Goal: Information Seeking & Learning: Learn about a topic

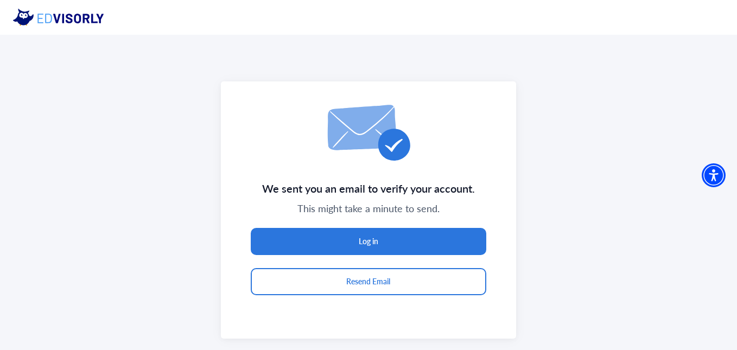
scroll to position [35, 0]
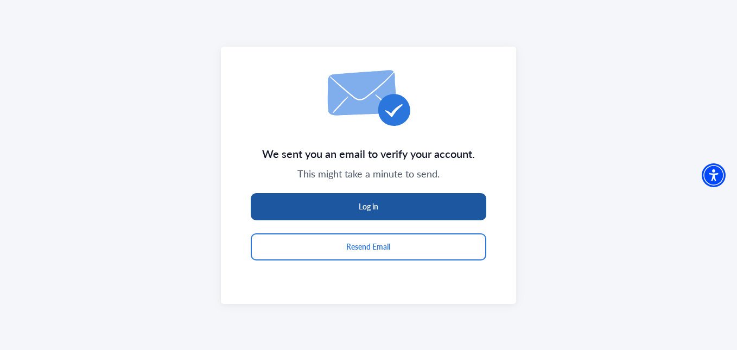
click at [398, 219] on button "Log in" at bounding box center [369, 206] width 236 height 27
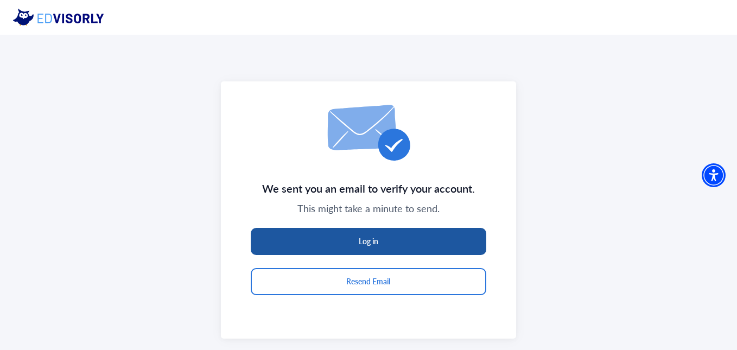
click at [391, 236] on button "Log in" at bounding box center [369, 241] width 236 height 27
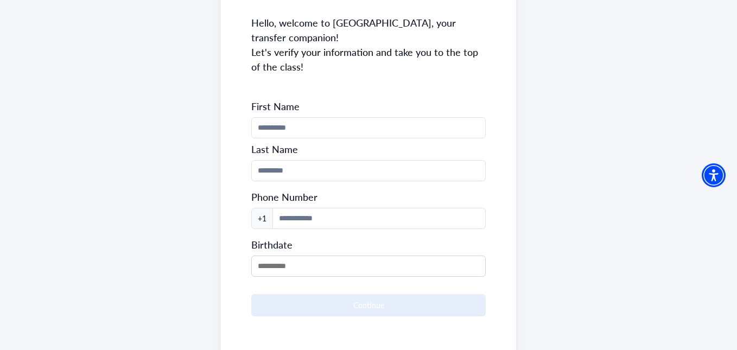
scroll to position [151, 0]
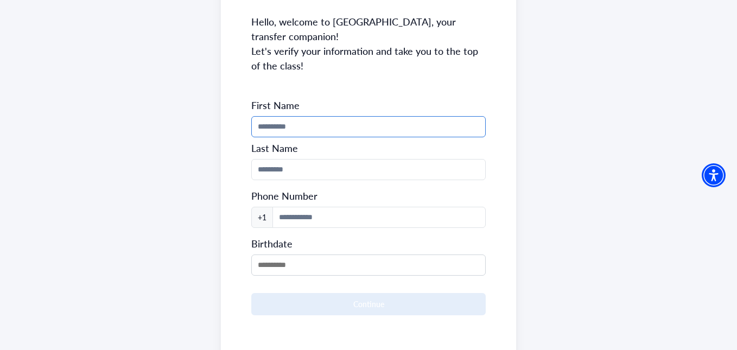
click at [354, 116] on input "Phone Number" at bounding box center [368, 126] width 234 height 21
type input "****"
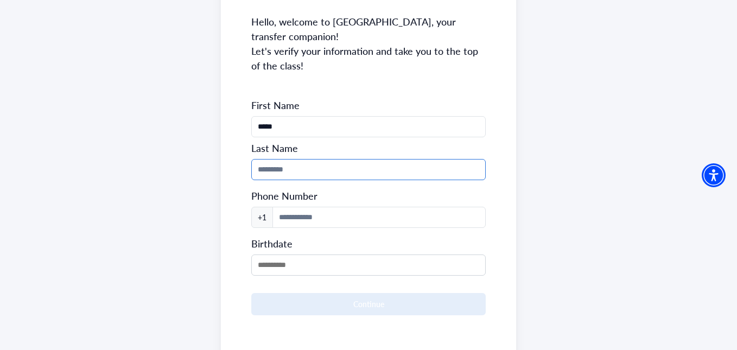
click at [276, 159] on input "Phone Number" at bounding box center [368, 169] width 234 height 21
click at [276, 159] on input "*" at bounding box center [368, 169] width 234 height 21
type input "*******"
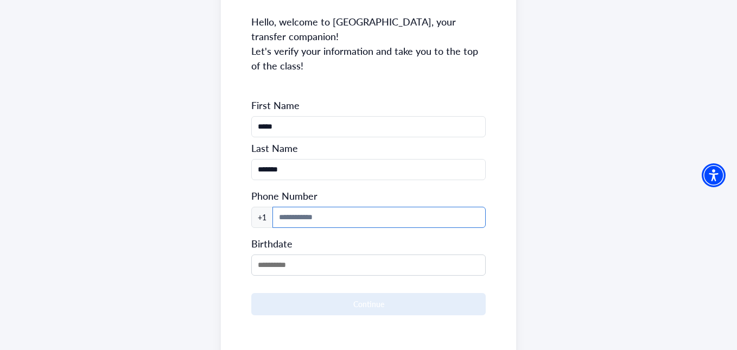
click at [285, 207] on input at bounding box center [379, 217] width 213 height 21
type input "**********"
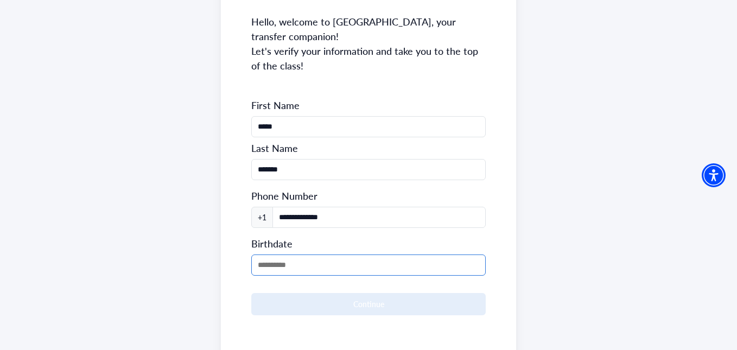
click at [288, 255] on input "MM/DD/YYYY" at bounding box center [368, 265] width 234 height 21
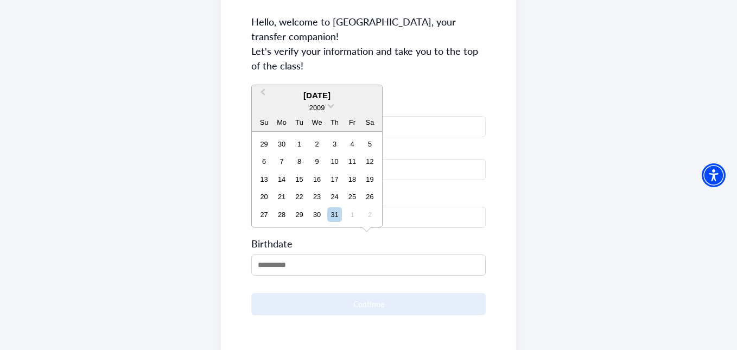
click at [334, 95] on div "December 2009" at bounding box center [317, 96] width 130 height 12
click at [328, 104] on span at bounding box center [330, 105] width 7 height 7
click at [319, 170] on div "2003" at bounding box center [317, 172] width 64 height 11
click at [281, 162] on div "8" at bounding box center [282, 161] width 15 height 15
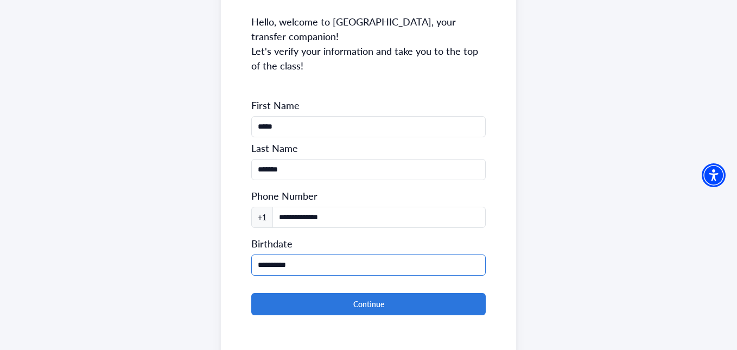
click at [263, 255] on input "**********" at bounding box center [368, 265] width 234 height 21
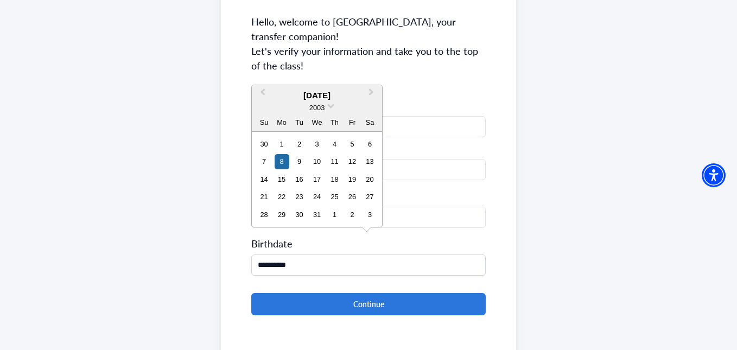
click at [321, 92] on div "December 2003" at bounding box center [317, 96] width 130 height 12
click at [265, 97] on button "Previous Month" at bounding box center [261, 94] width 17 height 17
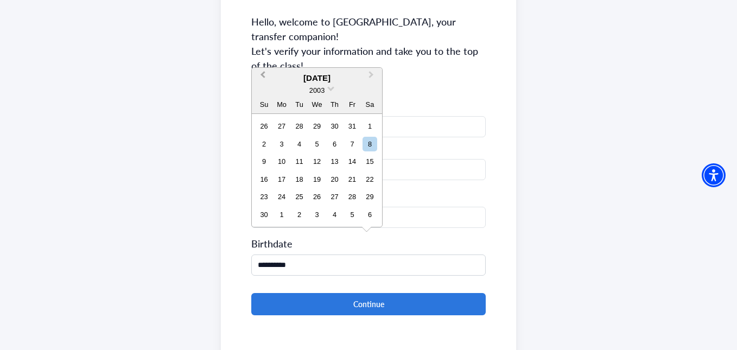
click at [265, 97] on div "Su Mo Tu We Th Fr Sa" at bounding box center [317, 104] width 130 height 17
click at [259, 84] on button "Previous Month" at bounding box center [261, 77] width 17 height 17
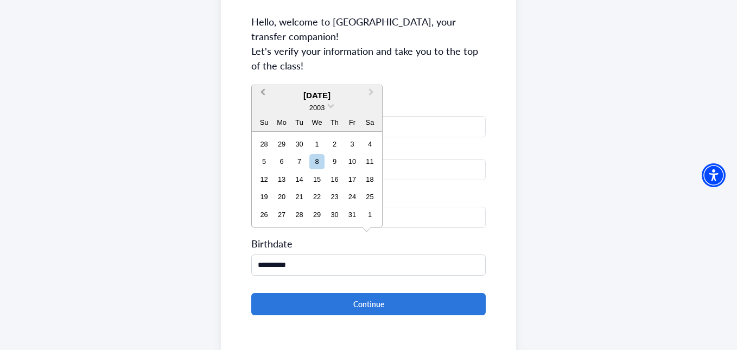
click at [263, 94] on span "Previous Month" at bounding box center [263, 94] width 0 height 16
click at [283, 168] on div "8" at bounding box center [282, 161] width 15 height 15
type input "**********"
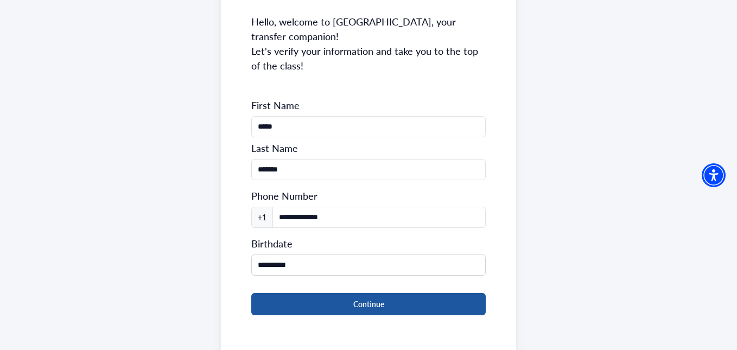
click at [352, 293] on button "Continue" at bounding box center [368, 304] width 234 height 22
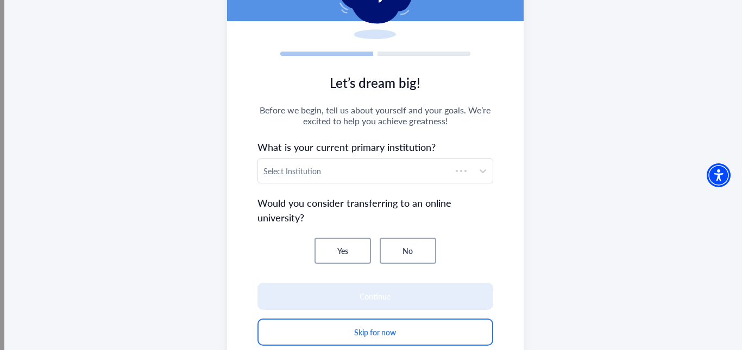
scroll to position [117, 0]
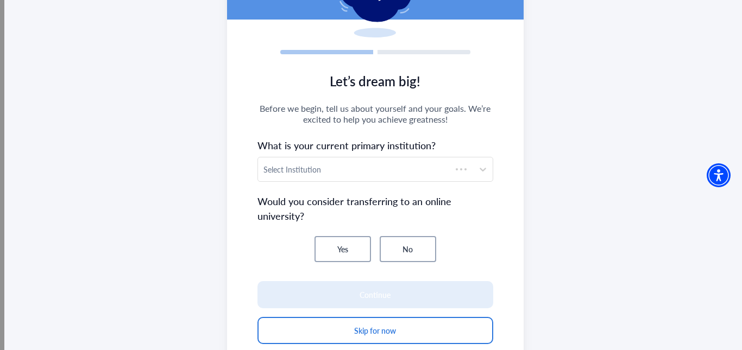
click at [354, 185] on section "Let’s dream big! Before we begin, tell us about yourself and your goals. We’re …" at bounding box center [375, 214] width 296 height 303
click at [374, 185] on section "Let’s dream big! Before we begin, tell us about yourself and your goals. We’re …" at bounding box center [375, 214] width 296 height 303
click at [398, 175] on div at bounding box center [365, 170] width 204 height 14
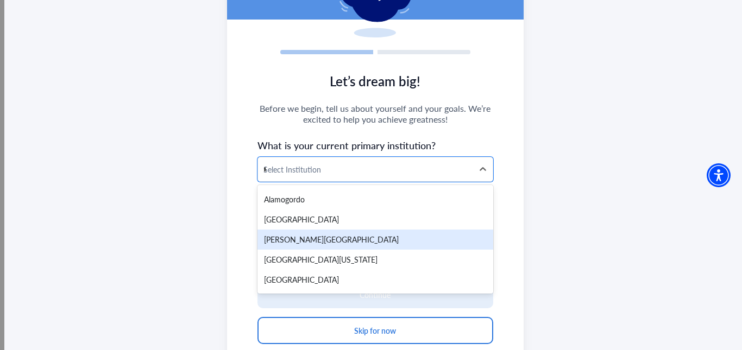
scroll to position [0, 0]
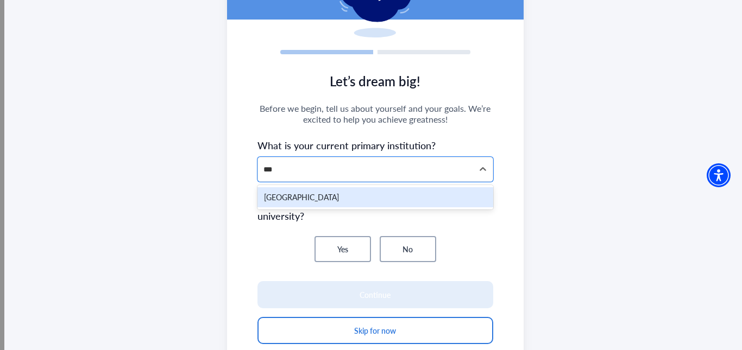
type input "****"
click at [392, 194] on div "[GEOGRAPHIC_DATA]" at bounding box center [375, 197] width 236 height 20
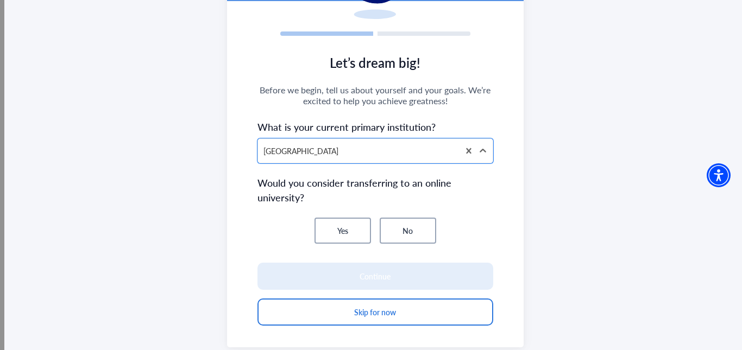
scroll to position [138, 0]
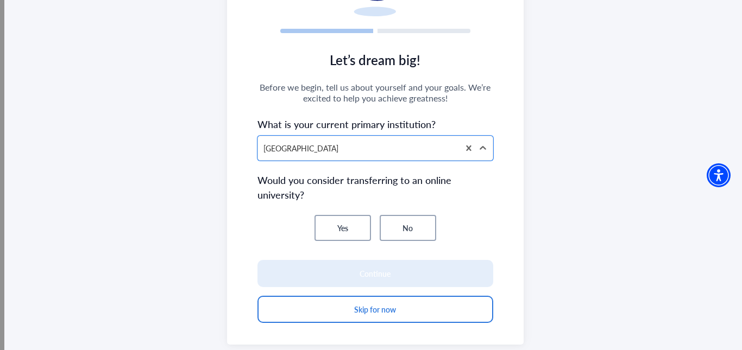
click at [338, 229] on button "Yes" at bounding box center [342, 228] width 56 height 26
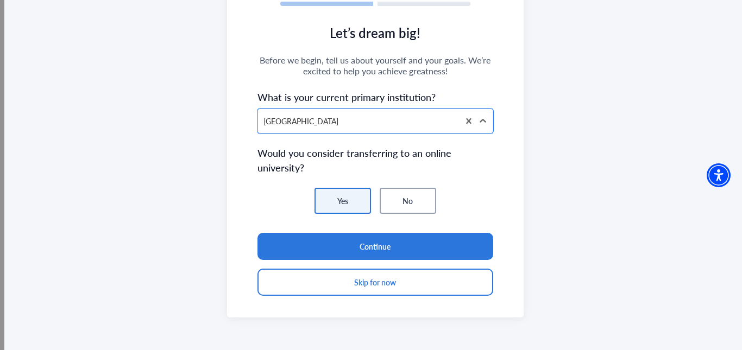
scroll to position [166, 0]
click at [403, 213] on button "No" at bounding box center [407, 200] width 56 height 26
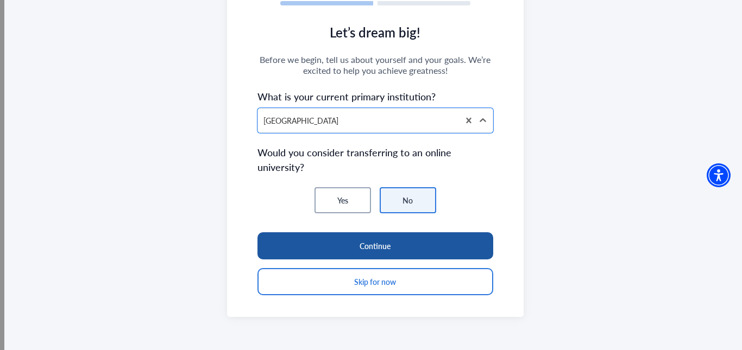
click at [358, 246] on button "Continue" at bounding box center [375, 245] width 236 height 27
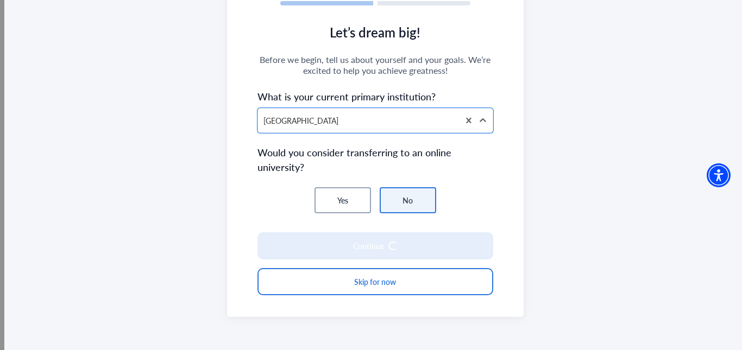
scroll to position [151, 0]
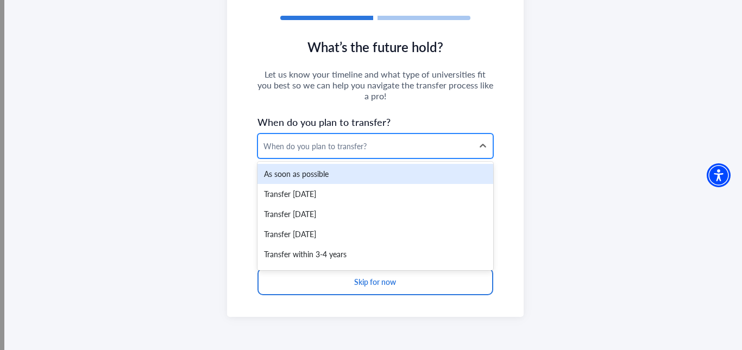
click at [362, 148] on div "When do you plan to transfer?" at bounding box center [365, 146] width 204 height 11
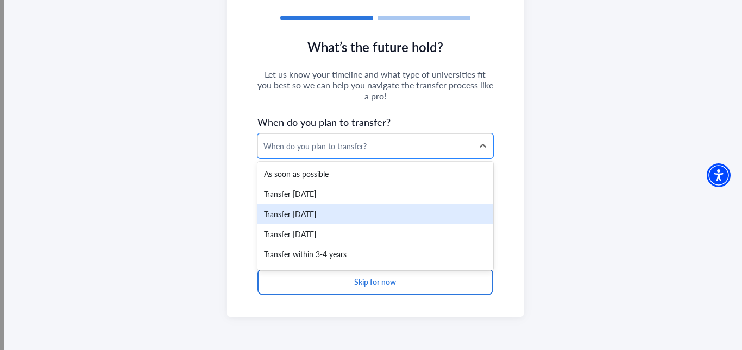
click at [347, 216] on div "Transfer within 1 year" at bounding box center [375, 214] width 236 height 20
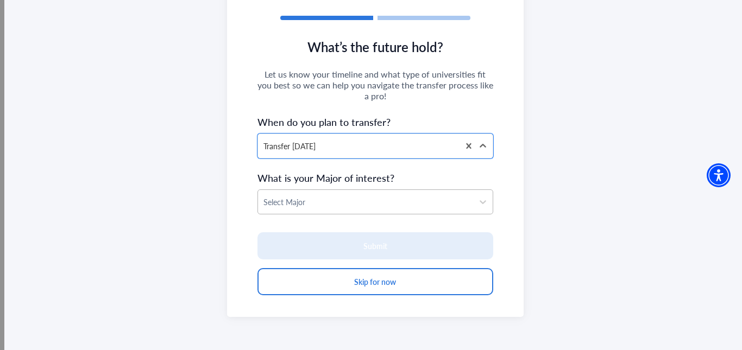
click at [358, 202] on div at bounding box center [365, 202] width 204 height 14
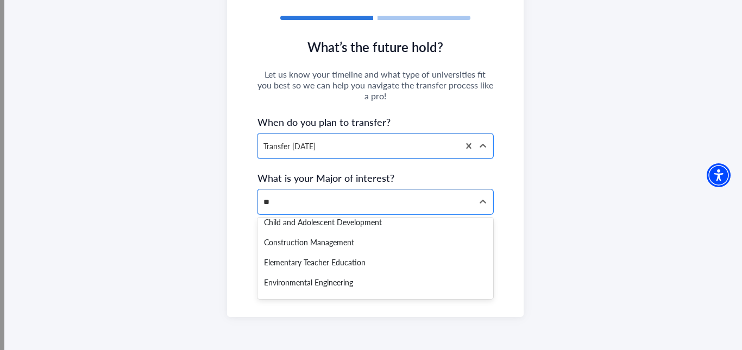
scroll to position [0, 0]
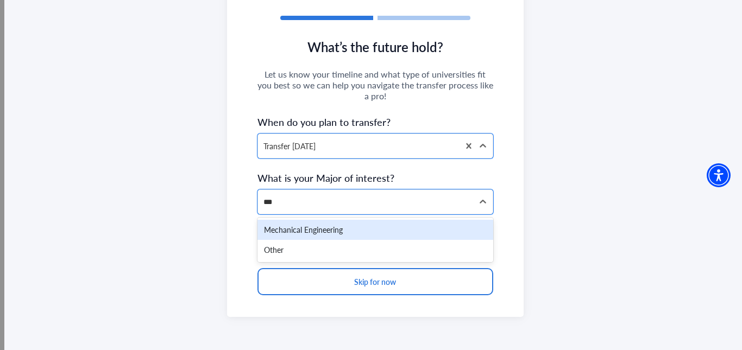
type input "****"
click at [363, 235] on div "Mechanical Engineering" at bounding box center [375, 230] width 236 height 20
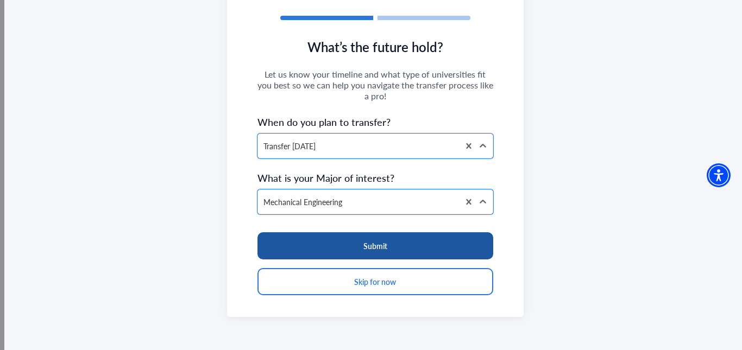
click at [400, 250] on button "Submit" at bounding box center [375, 245] width 236 height 27
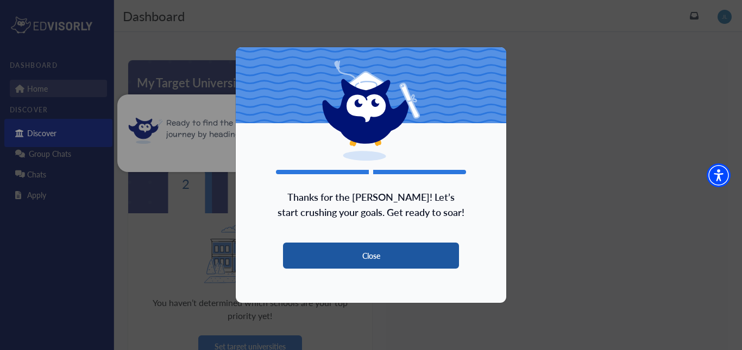
click at [405, 256] on button "Close" at bounding box center [371, 256] width 176 height 26
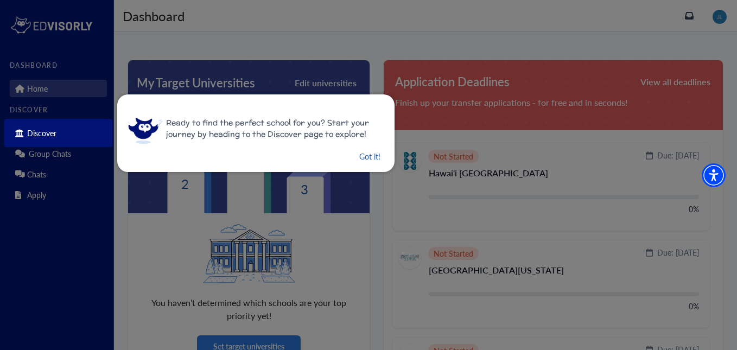
click at [362, 153] on button "Got it!" at bounding box center [369, 157] width 23 height 14
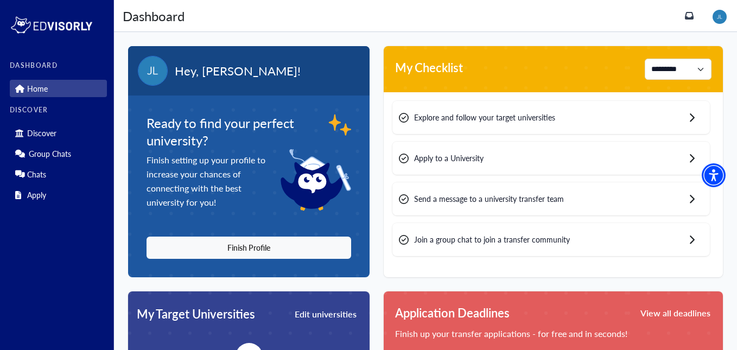
click at [721, 16] on img at bounding box center [720, 17] width 14 height 14
click at [698, 37] on link "Profile" at bounding box center [696, 38] width 21 height 11
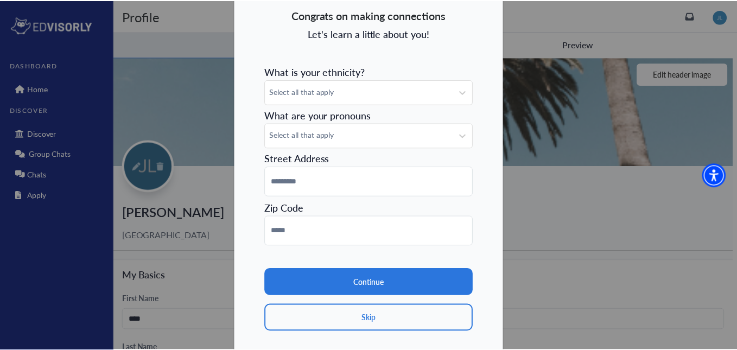
scroll to position [110, 0]
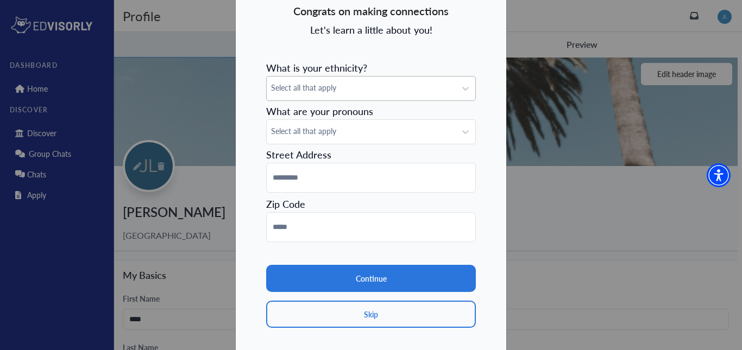
click at [387, 88] on span "Select all that apply" at bounding box center [361, 87] width 180 height 11
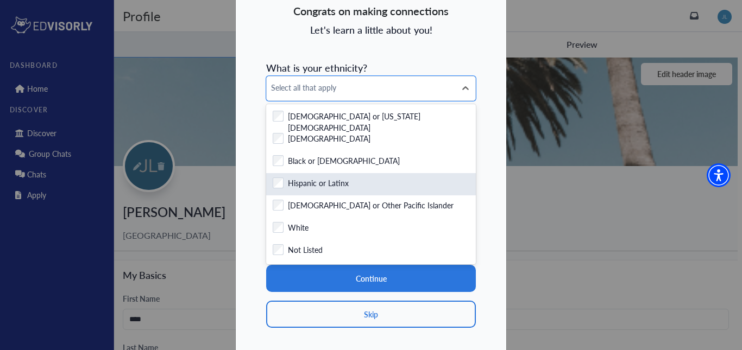
click at [331, 181] on label "Hispanic or Latinx" at bounding box center [318, 185] width 61 height 14
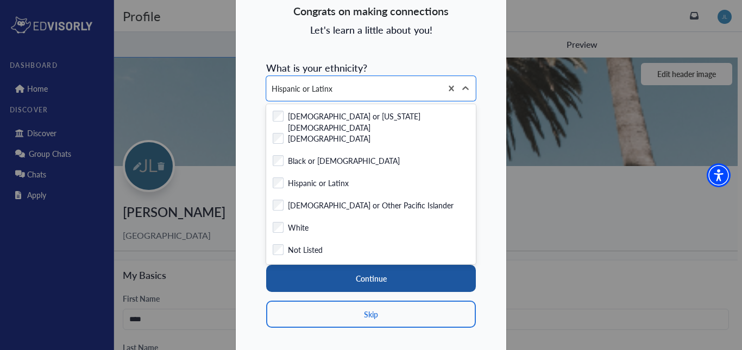
click at [379, 283] on button "Continue" at bounding box center [371, 278] width 210 height 27
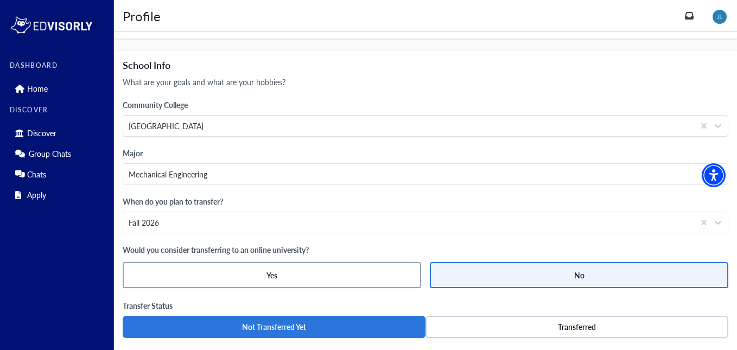
scroll to position [543, 0]
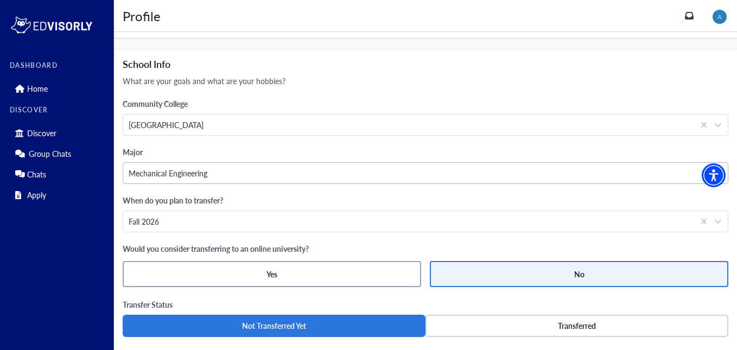
click at [432, 171] on div at bounding box center [409, 174] width 560 height 14
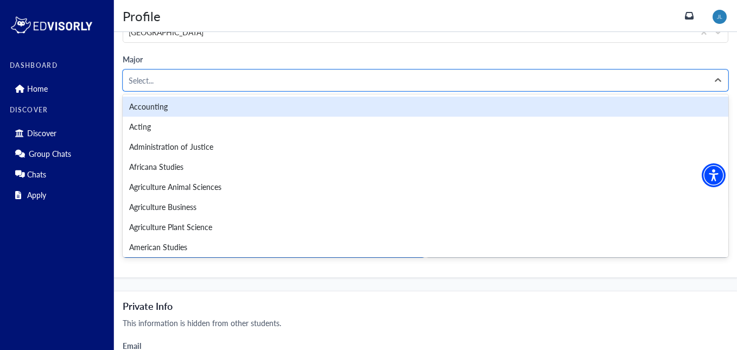
scroll to position [651, 0]
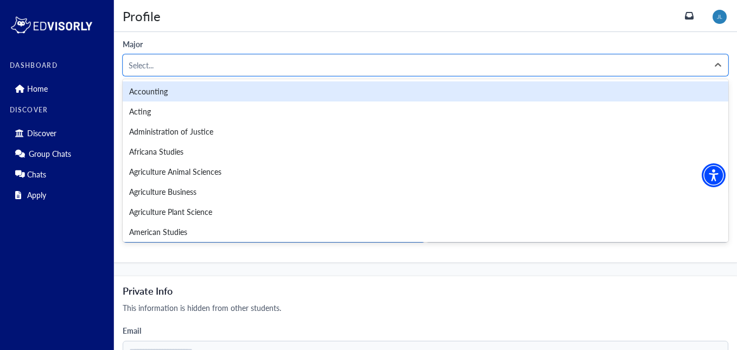
click at [432, 171] on div "Agriculture Animal Sciences" at bounding box center [426, 172] width 606 height 20
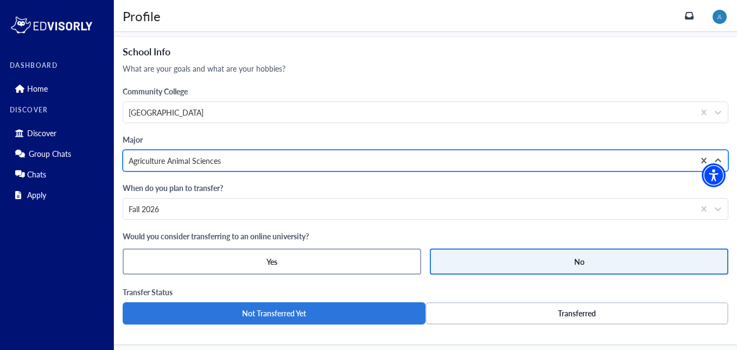
scroll to position [555, 0]
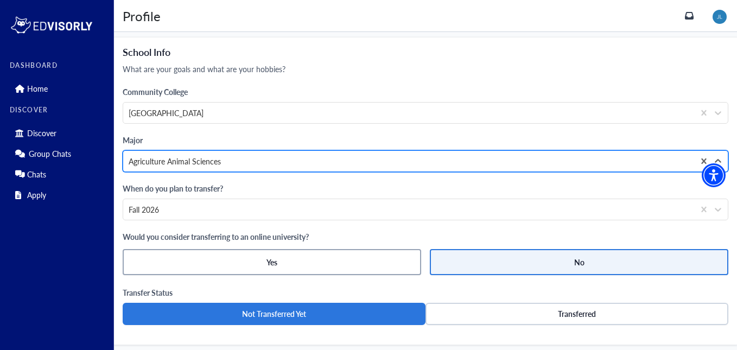
click at [280, 152] on div "Agriculture Animal Sciences" at bounding box center [408, 161] width 571 height 21
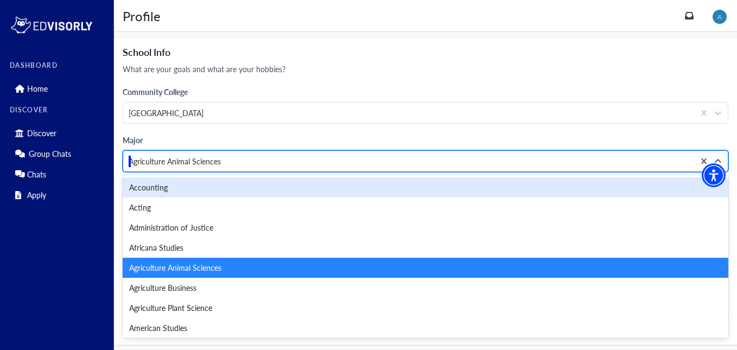
click at [248, 155] on div at bounding box center [409, 162] width 560 height 14
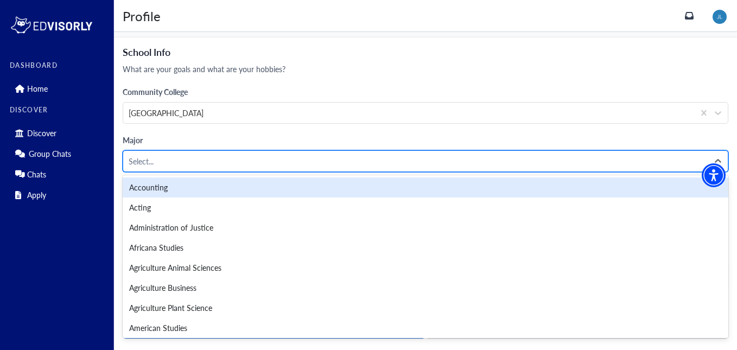
click at [252, 155] on div at bounding box center [416, 162] width 574 height 14
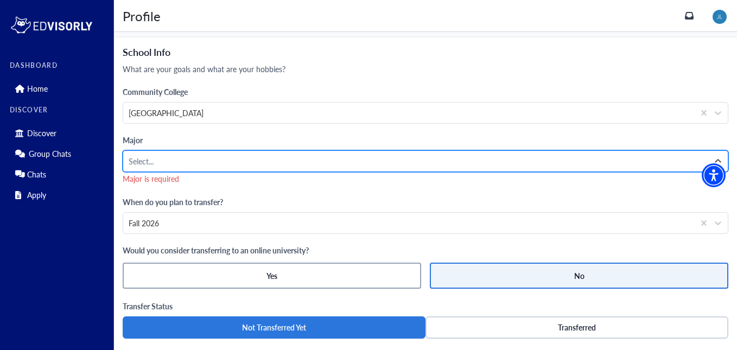
click at [252, 155] on div at bounding box center [416, 162] width 574 height 14
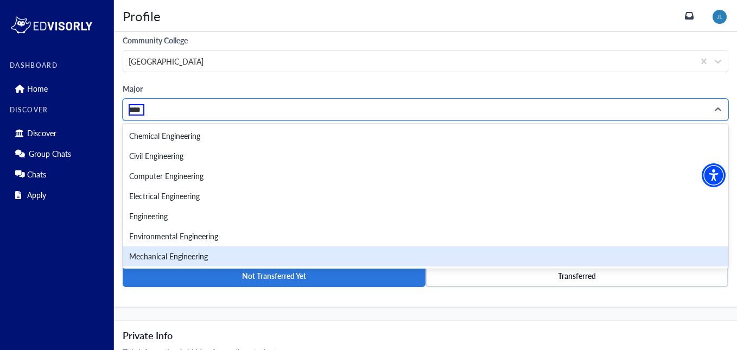
scroll to position [607, 0]
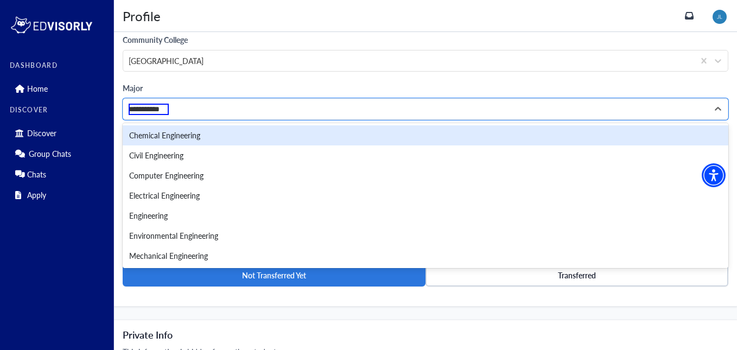
type input "**********"
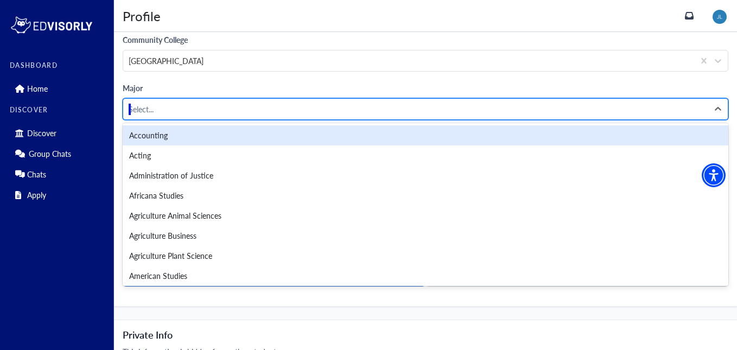
click at [170, 103] on div at bounding box center [416, 110] width 574 height 14
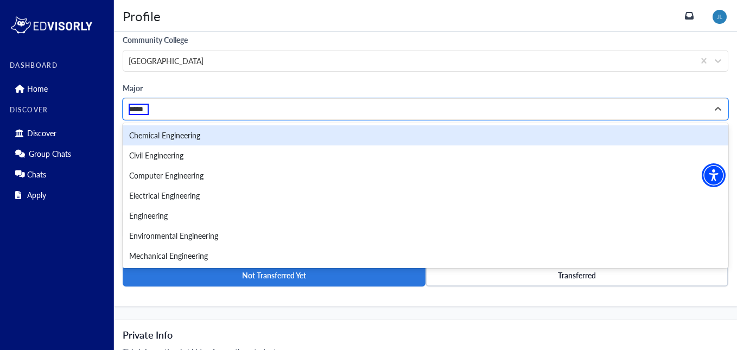
type input "*****"
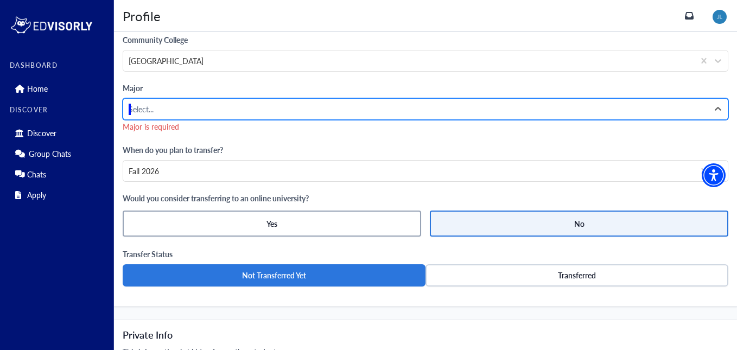
click at [219, 117] on div "Select..." at bounding box center [415, 109] width 585 height 21
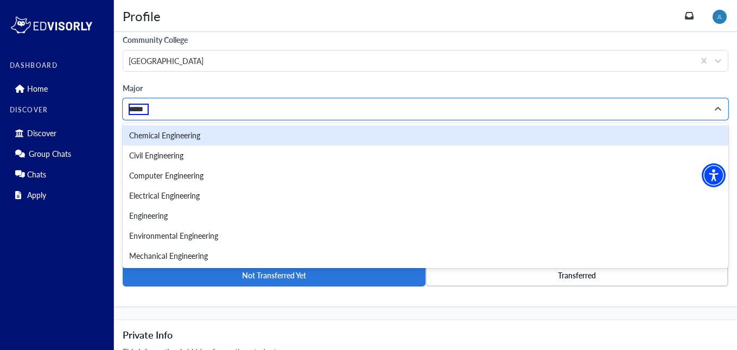
type input "*****"
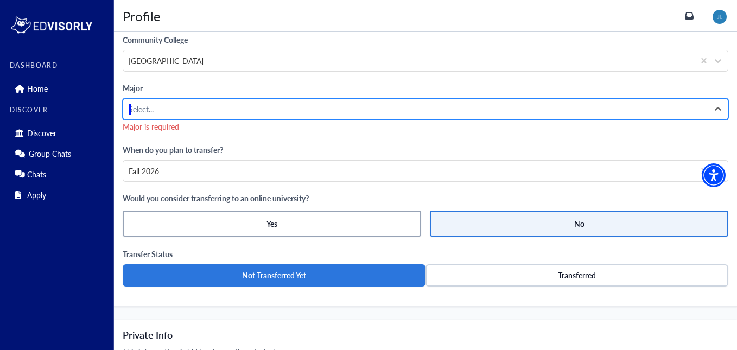
click at [189, 115] on div at bounding box center [416, 110] width 574 height 14
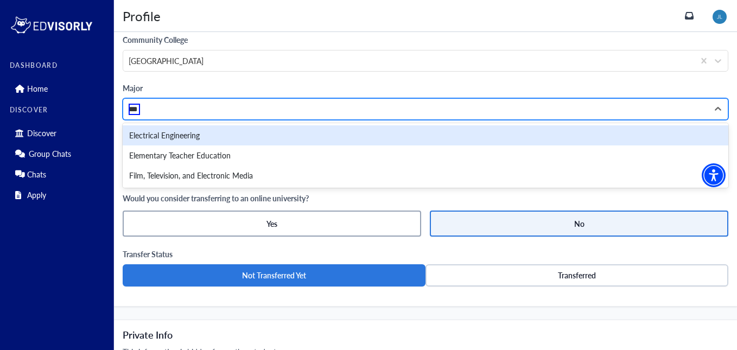
type input "****"
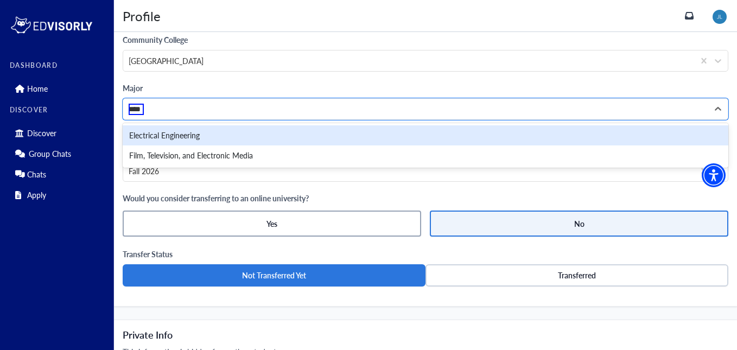
click at [186, 130] on div "Electrical Engineering" at bounding box center [426, 135] width 606 height 20
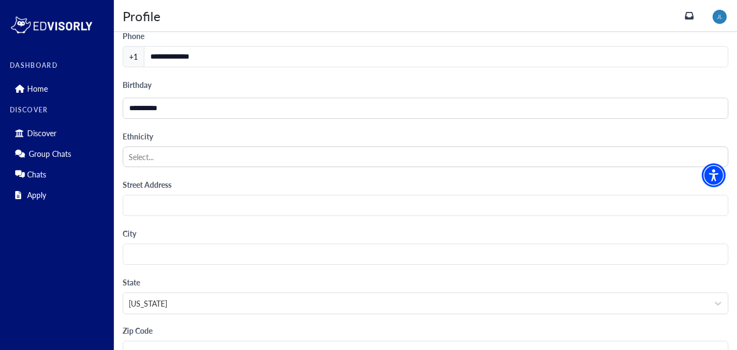
scroll to position [982, 0]
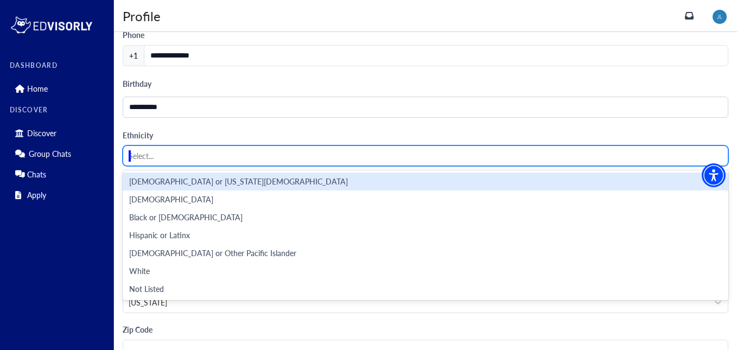
click at [171, 162] on div "Select..." at bounding box center [425, 156] width 605 height 18
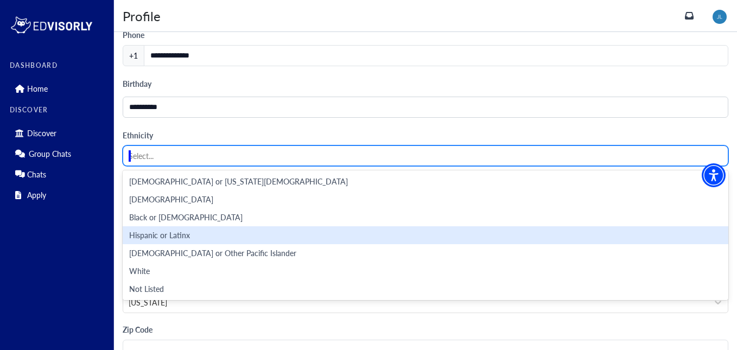
click at [181, 238] on div "Hispanic or Latinx" at bounding box center [159, 235] width 61 height 9
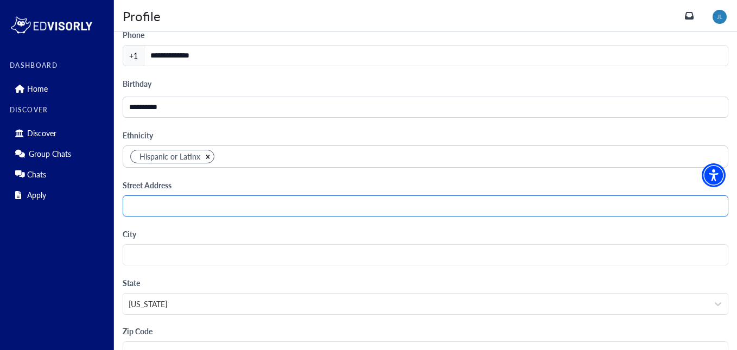
click at [190, 209] on input "Text field" at bounding box center [426, 205] width 606 height 21
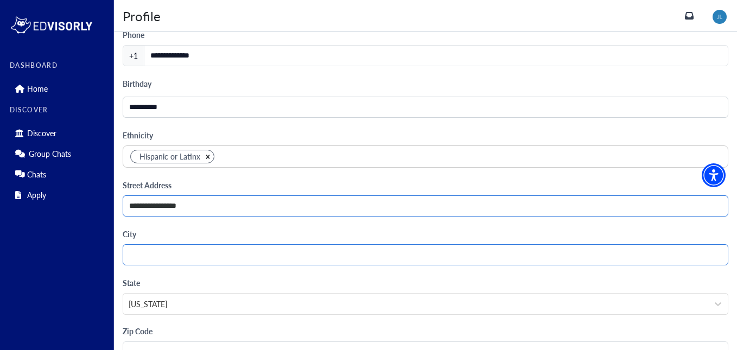
type input "**********"
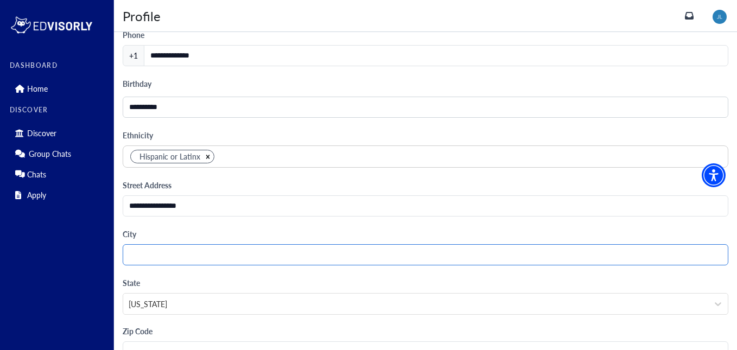
click at [147, 257] on input "Text field" at bounding box center [426, 254] width 606 height 21
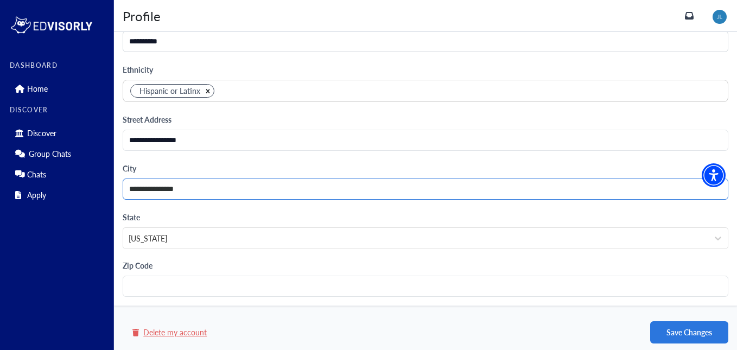
scroll to position [1048, 0]
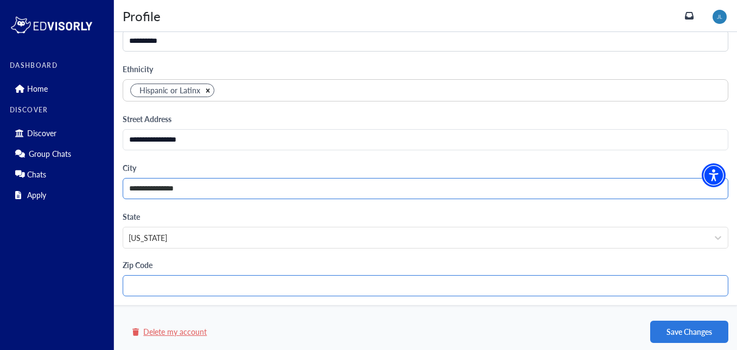
type input "**********"
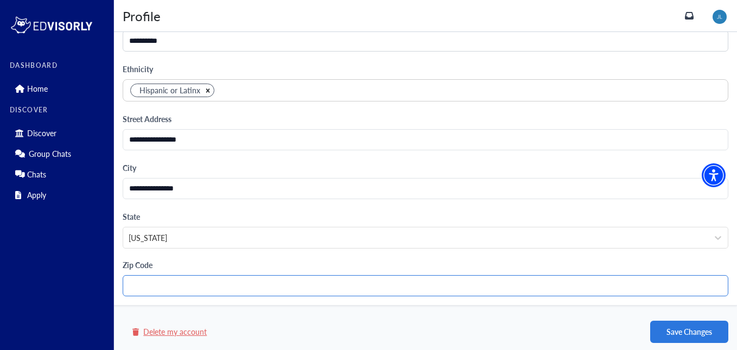
click at [149, 293] on input "Text field" at bounding box center [426, 285] width 606 height 21
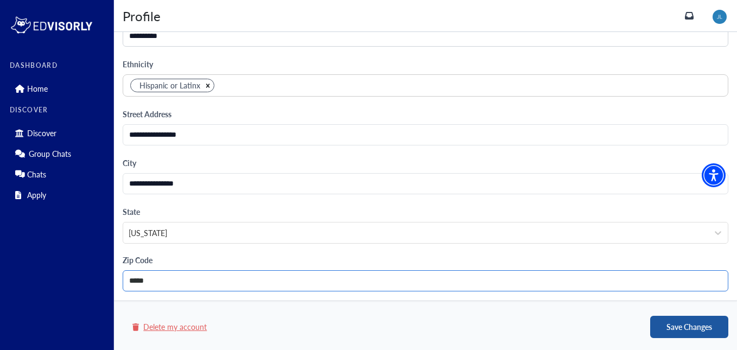
type input "*****"
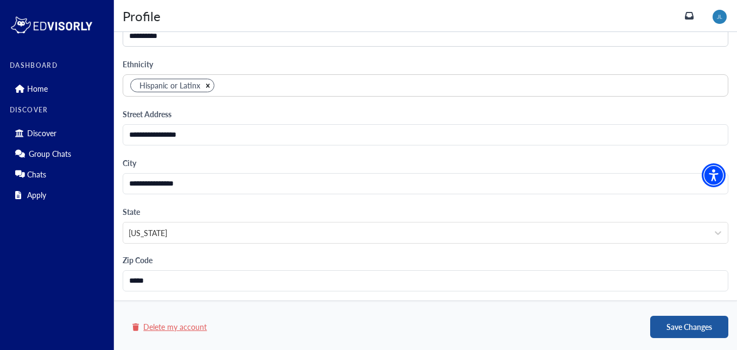
click at [665, 331] on button "Save Changes" at bounding box center [689, 327] width 78 height 22
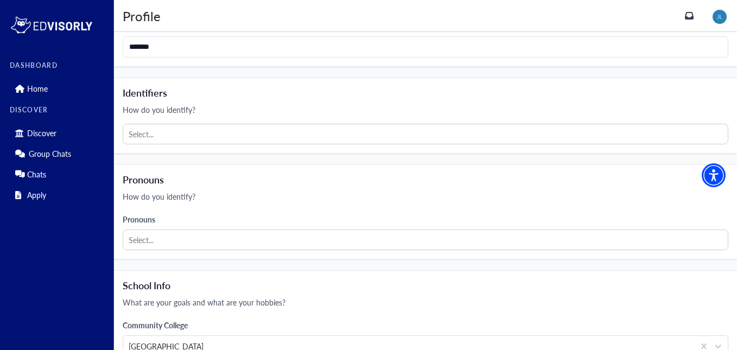
scroll to position [324, 0]
click at [208, 240] on div at bounding box center [426, 238] width 594 height 14
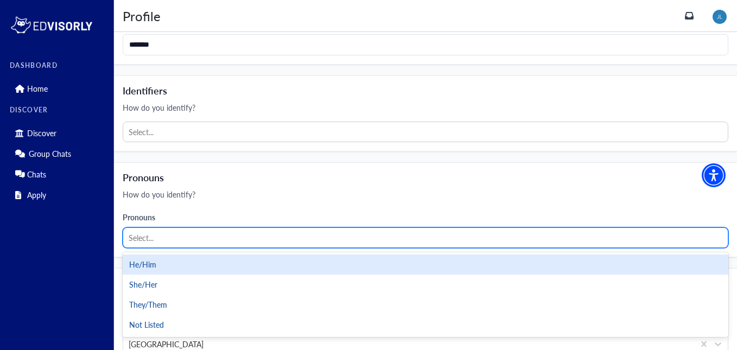
click at [162, 271] on div "He/Him" at bounding box center [426, 265] width 606 height 20
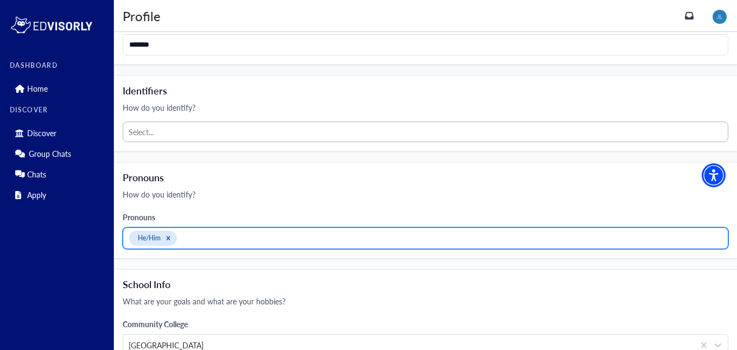
click at [188, 140] on div "Select..." at bounding box center [425, 132] width 605 height 18
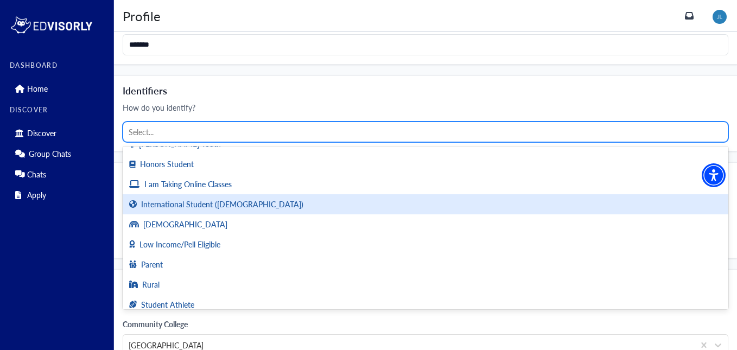
scroll to position [55, 0]
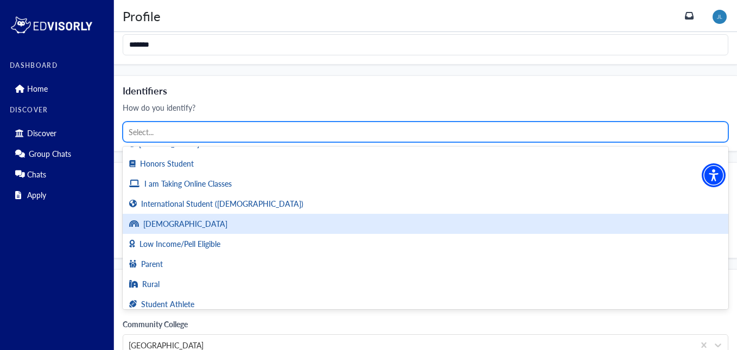
click at [193, 225] on div "[DEMOGRAPHIC_DATA]" at bounding box center [426, 224] width 606 height 20
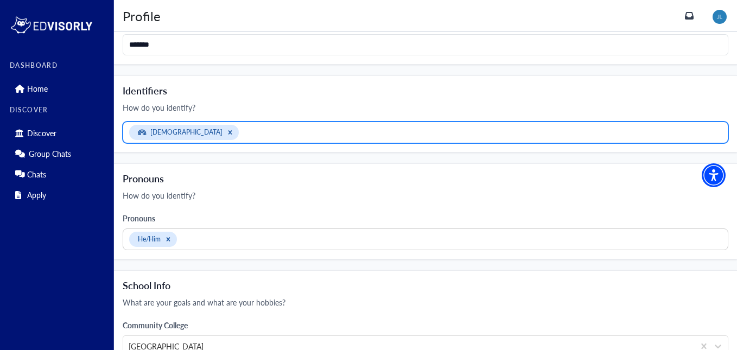
click at [242, 136] on div at bounding box center [482, 133] width 481 height 14
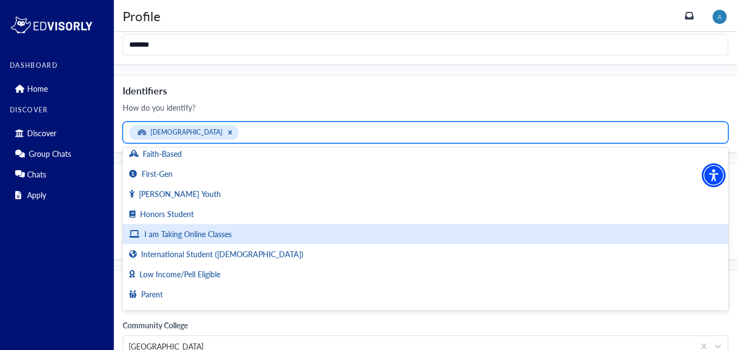
scroll to position [0, 0]
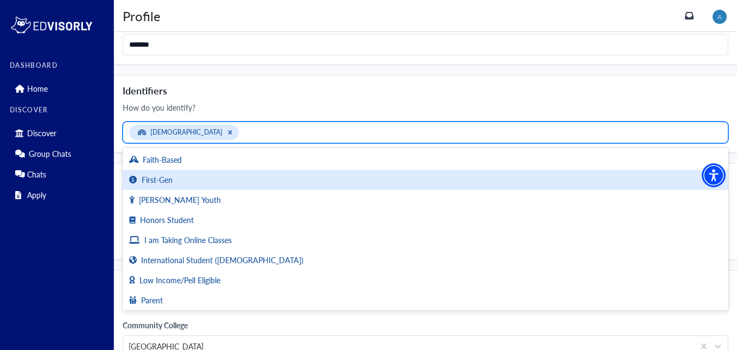
click at [221, 179] on div "First-Gen" at bounding box center [426, 180] width 606 height 20
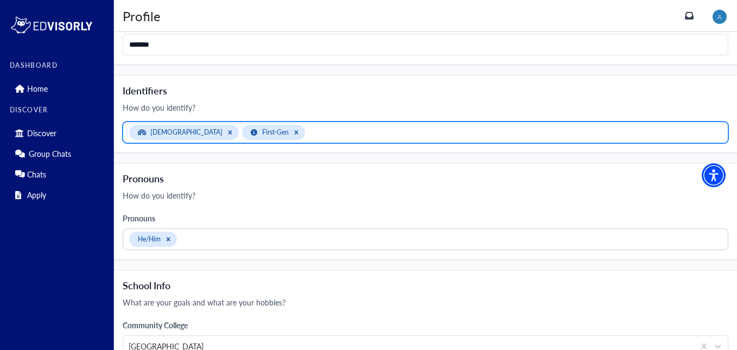
click at [308, 129] on div at bounding box center [515, 133] width 415 height 14
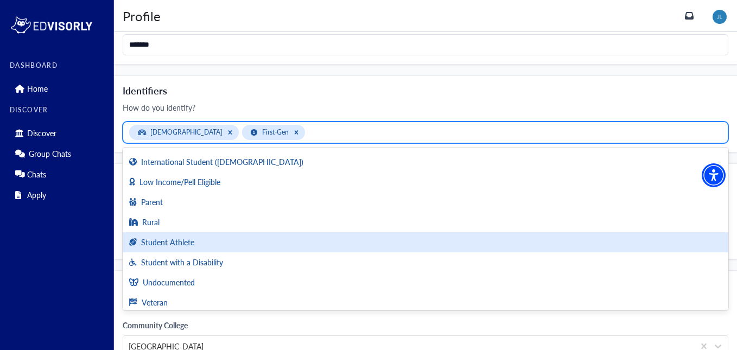
scroll to position [83, 0]
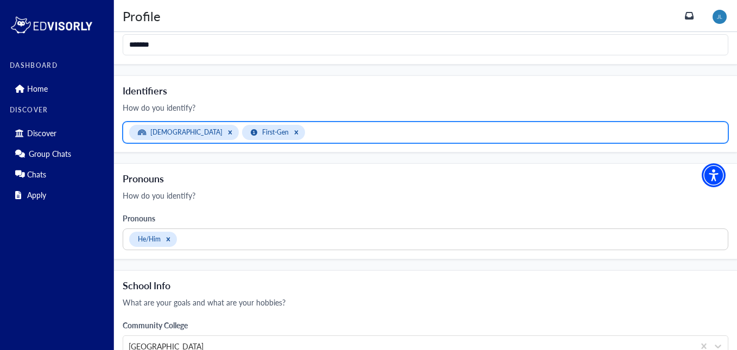
click at [309, 130] on div at bounding box center [515, 133] width 415 height 14
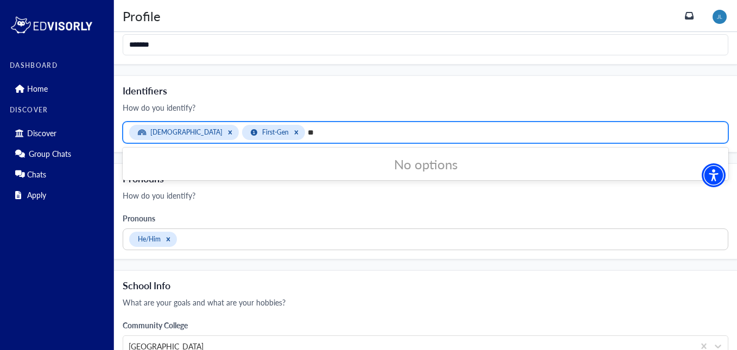
type input "*"
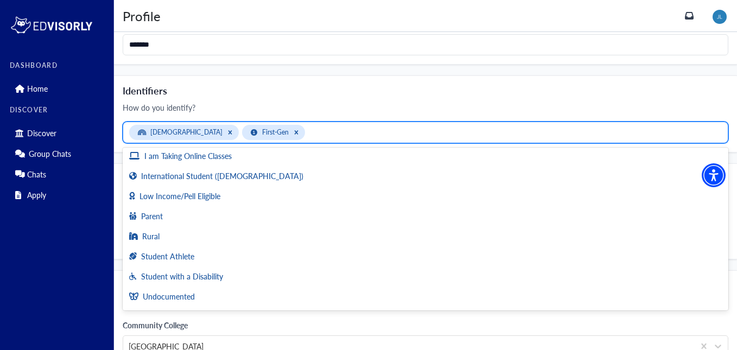
scroll to position [65, 0]
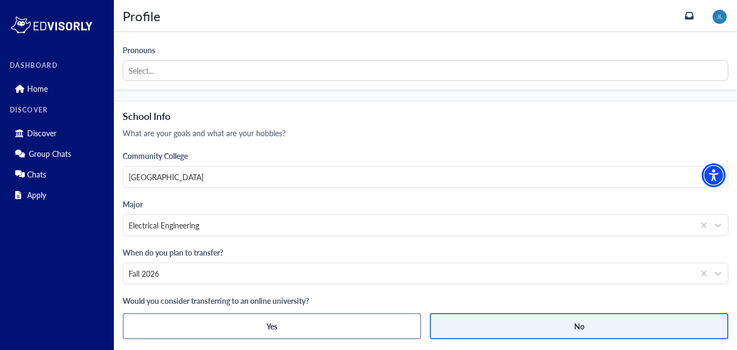
scroll to position [479, 0]
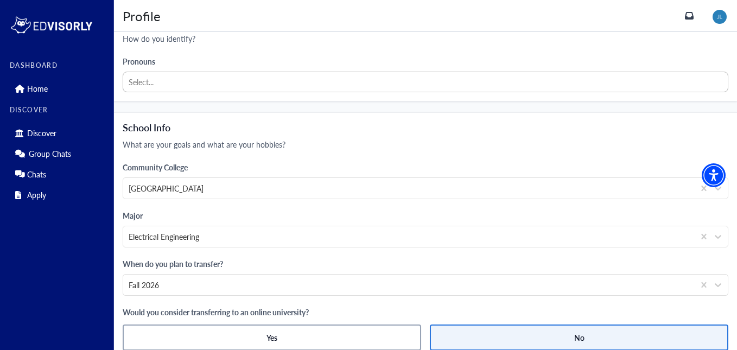
click at [174, 80] on div at bounding box center [426, 82] width 594 height 14
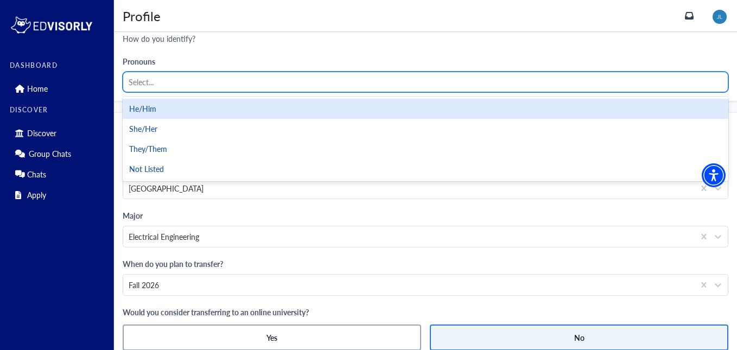
click at [152, 111] on div "He/Him" at bounding box center [426, 109] width 606 height 20
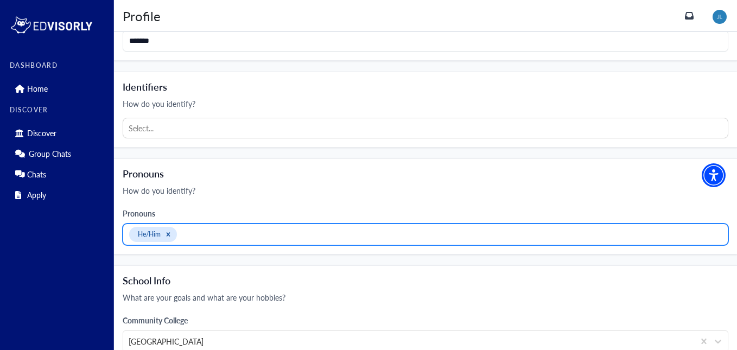
scroll to position [325, 0]
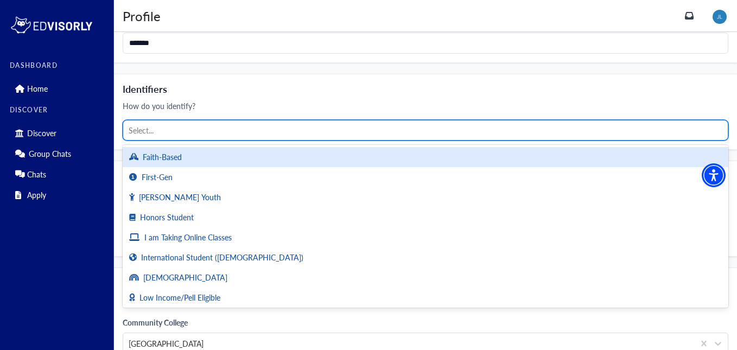
click at [152, 125] on div at bounding box center [426, 131] width 594 height 14
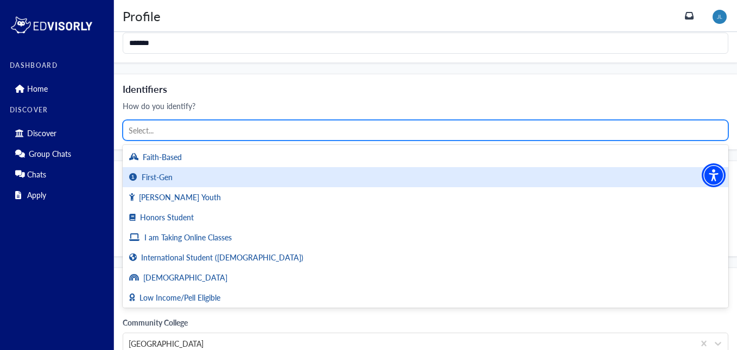
click at [181, 178] on div "First-Gen" at bounding box center [426, 177] width 606 height 20
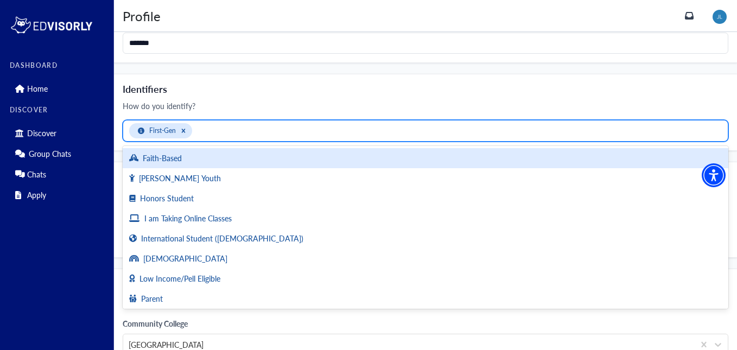
click at [226, 134] on div at bounding box center [459, 131] width 528 height 14
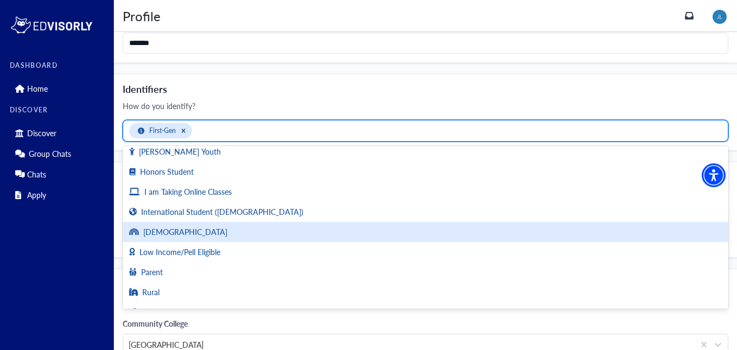
scroll to position [27, 0]
click at [178, 233] on div "[DEMOGRAPHIC_DATA]" at bounding box center [426, 231] width 606 height 20
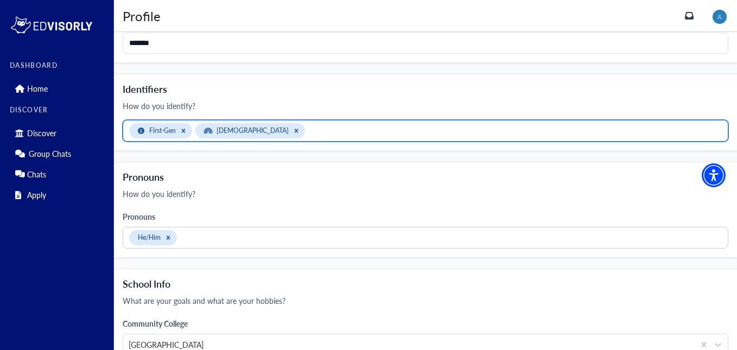
click at [308, 134] on div at bounding box center [515, 131] width 415 height 14
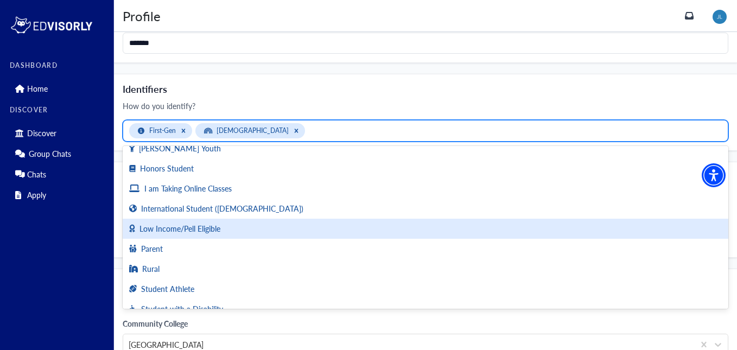
scroll to position [0, 0]
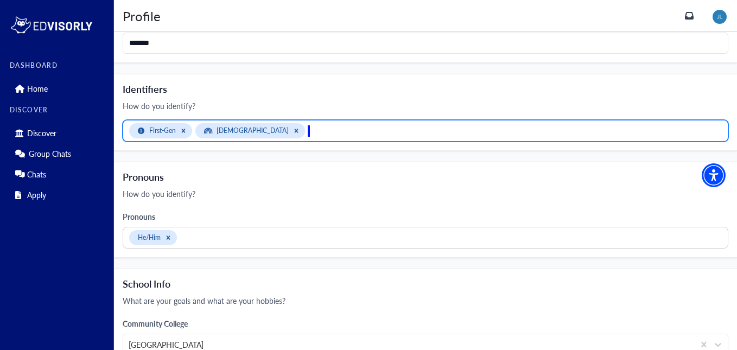
click at [308, 125] on div at bounding box center [515, 131] width 415 height 14
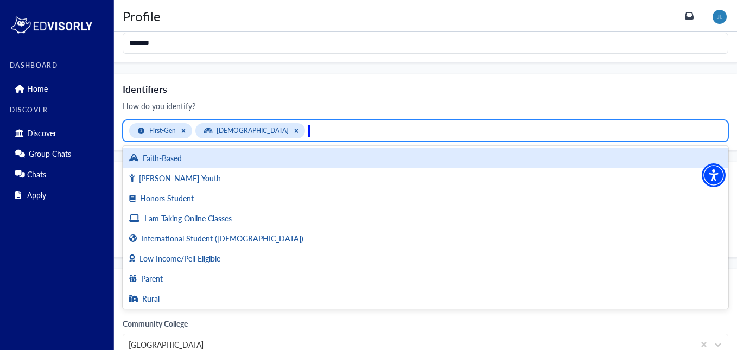
click at [237, 84] on h4 "Identifiers" at bounding box center [426, 89] width 606 height 12
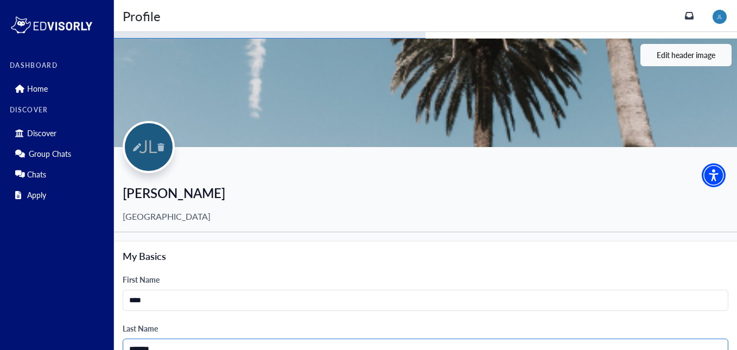
scroll to position [18, 0]
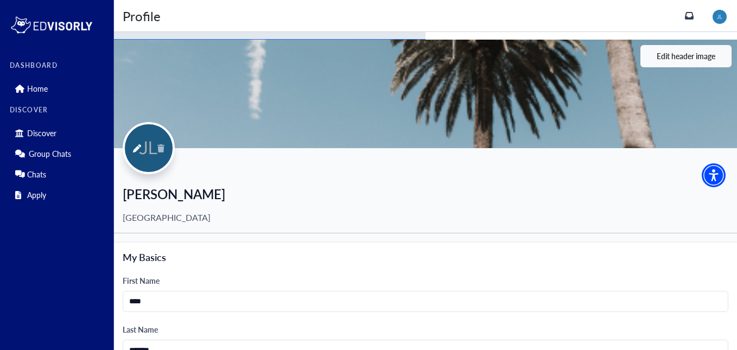
click at [137, 147] on icon "pen" at bounding box center [137, 148] width 8 height 8
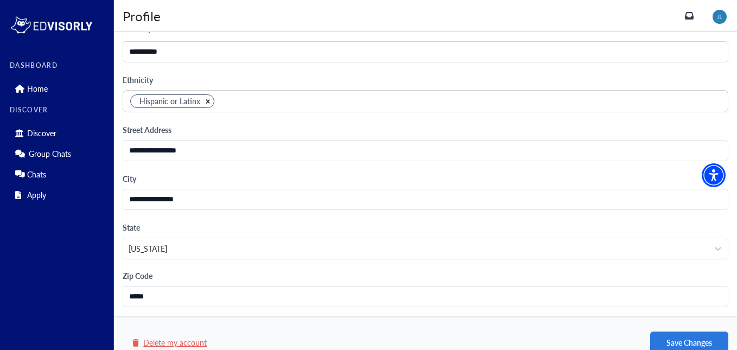
scroll to position [1055, 0]
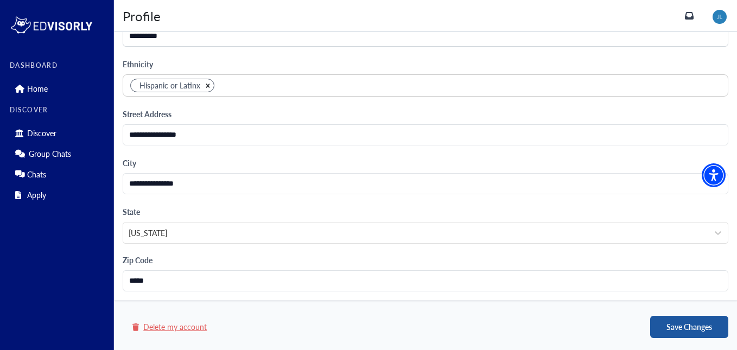
click at [685, 325] on button "Save Changes" at bounding box center [689, 327] width 78 height 22
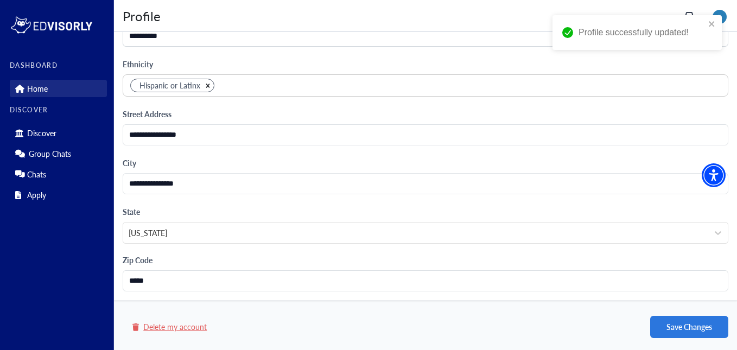
click at [61, 88] on link "Home" at bounding box center [58, 88] width 97 height 17
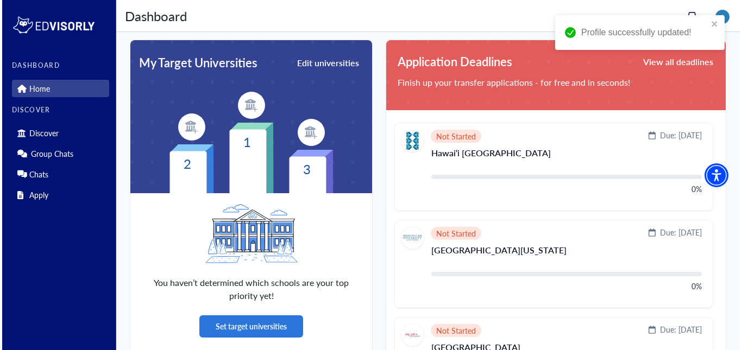
scroll to position [269, 0]
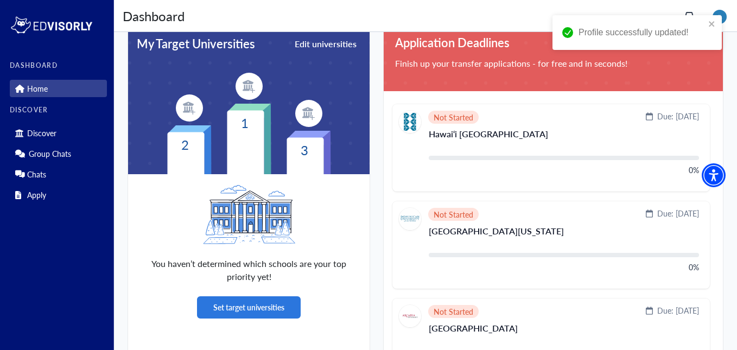
click at [281, 236] on img at bounding box center [249, 214] width 92 height 59
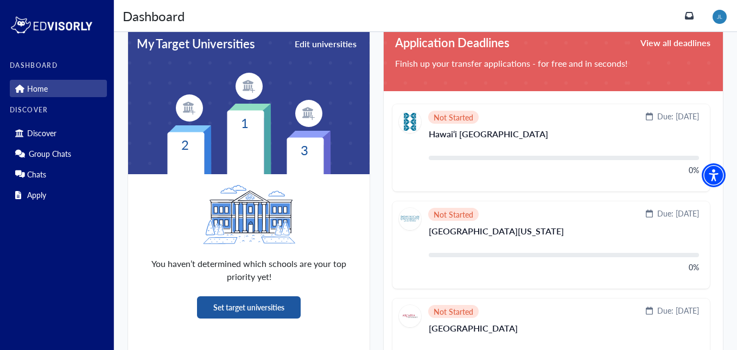
drag, startPoint x: 281, startPoint y: 236, endPoint x: 270, endPoint y: 307, distance: 71.4
click at [270, 307] on button "Set target universities" at bounding box center [249, 307] width 104 height 22
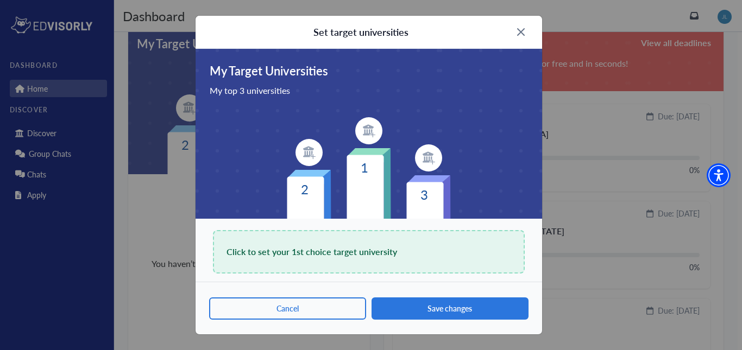
click at [318, 239] on div "Click to set your 1st choice target university" at bounding box center [369, 251] width 312 height 43
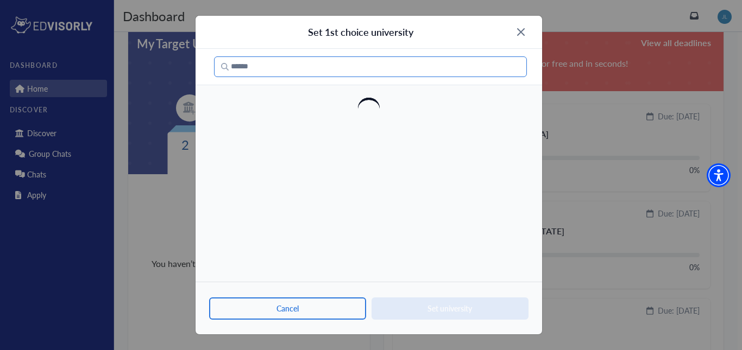
click at [337, 62] on input "Search" at bounding box center [370, 66] width 313 height 21
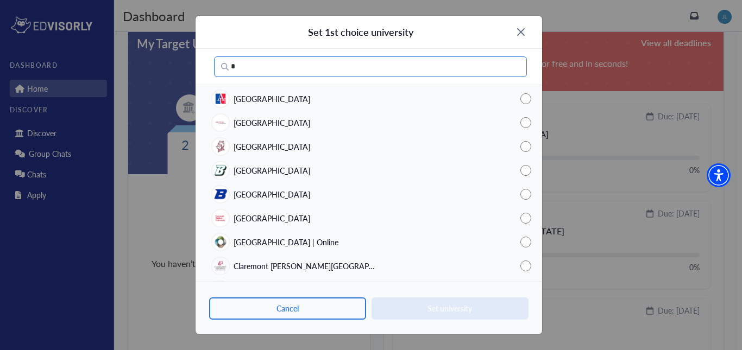
click at [337, 62] on input "*" at bounding box center [370, 66] width 313 height 21
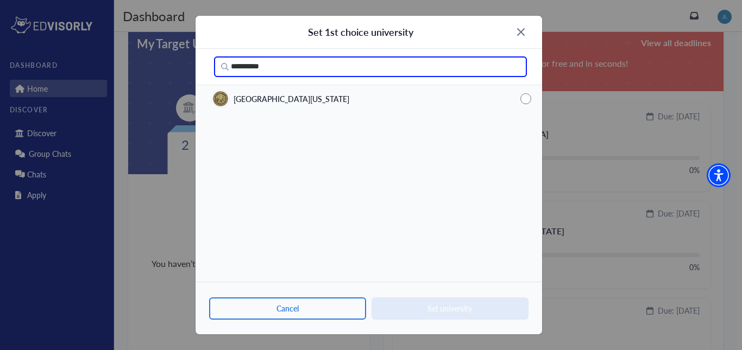
type input "**********"
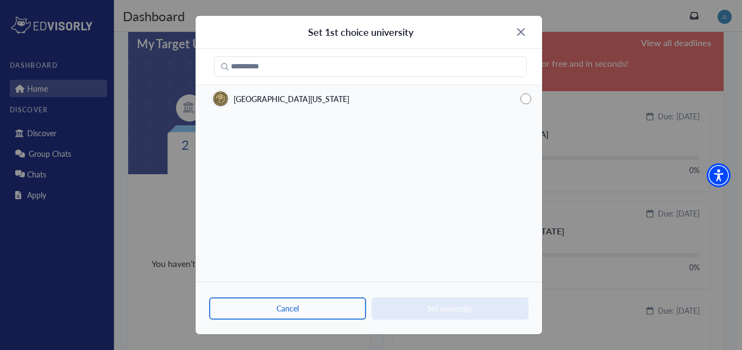
click at [315, 102] on span "[GEOGRAPHIC_DATA][US_STATE]" at bounding box center [291, 98] width 116 height 11
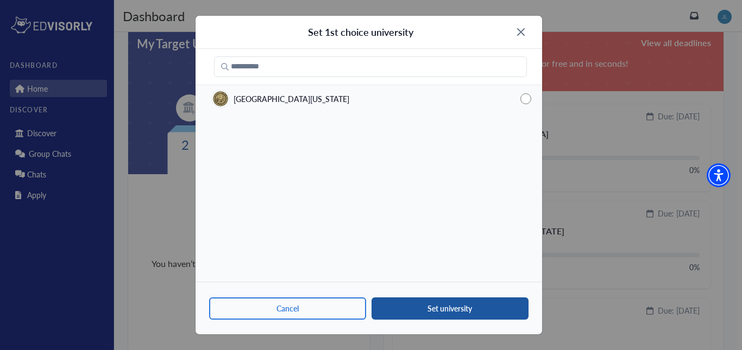
click at [413, 308] on button "Set university" at bounding box center [449, 308] width 157 height 22
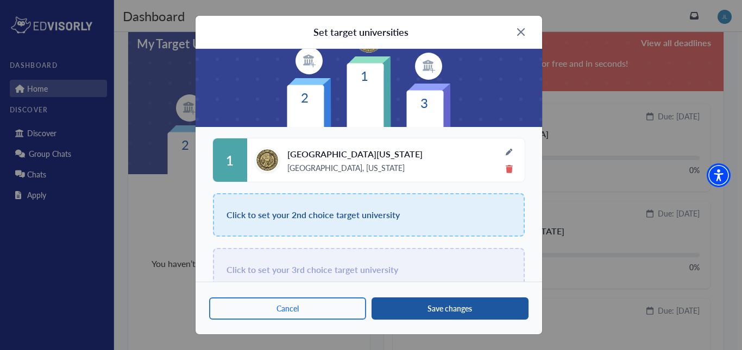
scroll to position [92, 0]
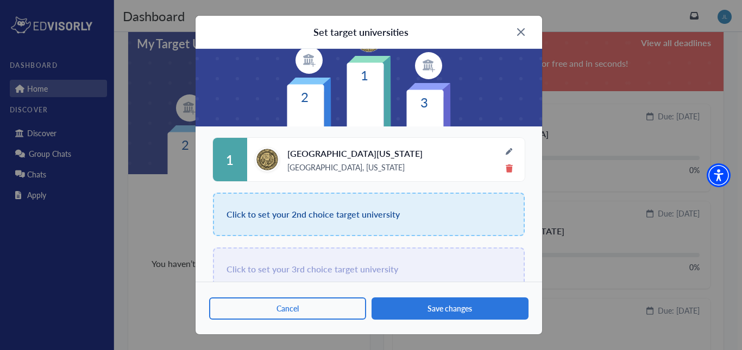
click at [331, 220] on span "Click to set your 2nd choice target university" at bounding box center [312, 214] width 173 height 15
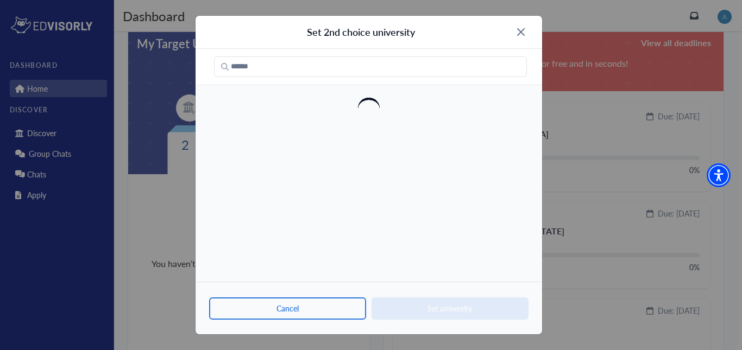
scroll to position [0, 0]
click at [301, 64] on input "Search" at bounding box center [370, 66] width 313 height 21
type input "*"
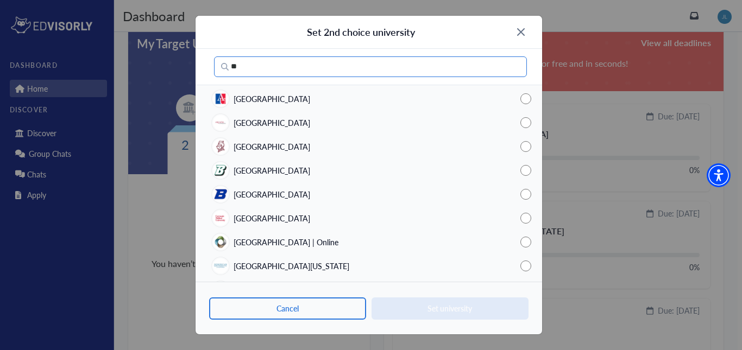
type input "*"
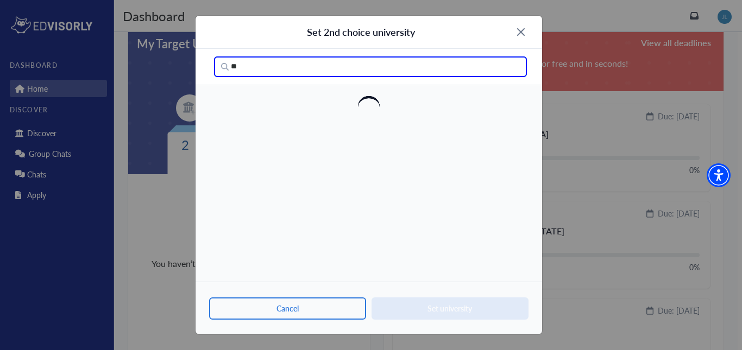
type input "*"
click at [258, 65] on input "**********" at bounding box center [370, 66] width 313 height 21
click at [255, 66] on input "**********" at bounding box center [370, 66] width 313 height 21
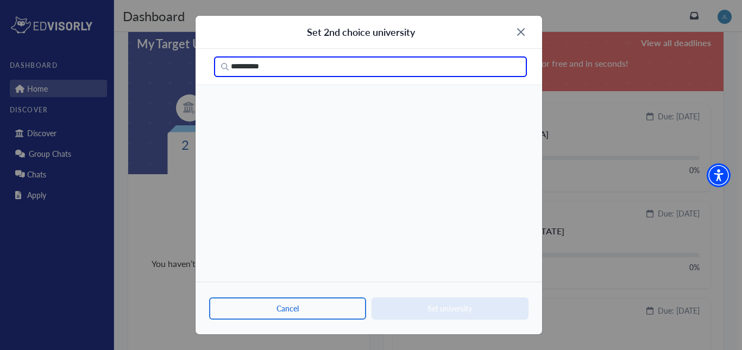
click at [255, 66] on input "**********" at bounding box center [370, 66] width 313 height 21
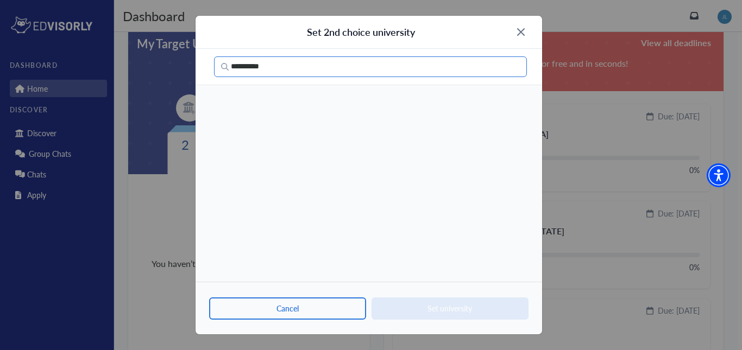
click at [275, 66] on input "**********" at bounding box center [370, 66] width 313 height 21
click at [260, 68] on input "**********" at bounding box center [370, 66] width 313 height 21
click at [257, 69] on input "**********" at bounding box center [370, 66] width 313 height 21
click at [294, 71] on input "**********" at bounding box center [370, 66] width 313 height 21
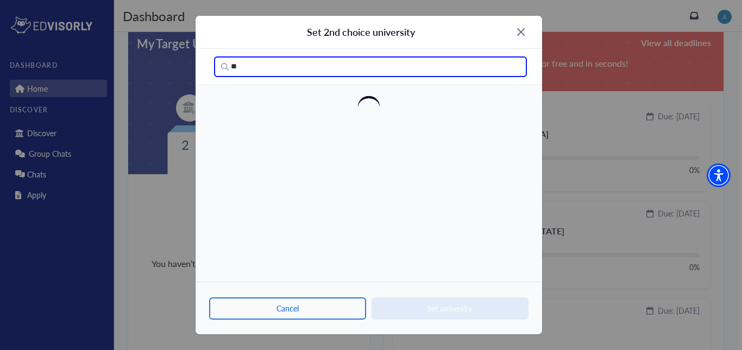
type input "*"
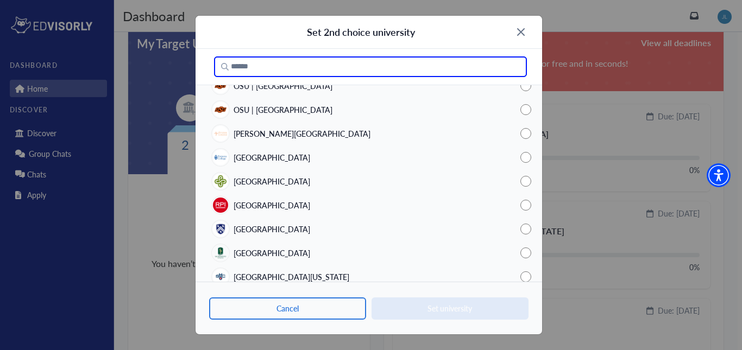
scroll to position [492, 0]
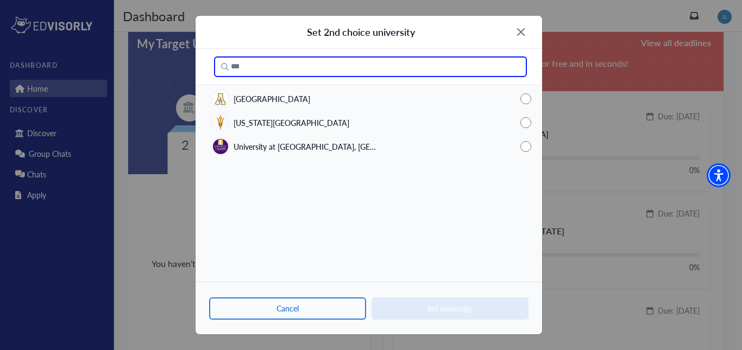
click at [293, 121] on span "[US_STATE][GEOGRAPHIC_DATA]" at bounding box center [291, 122] width 116 height 11
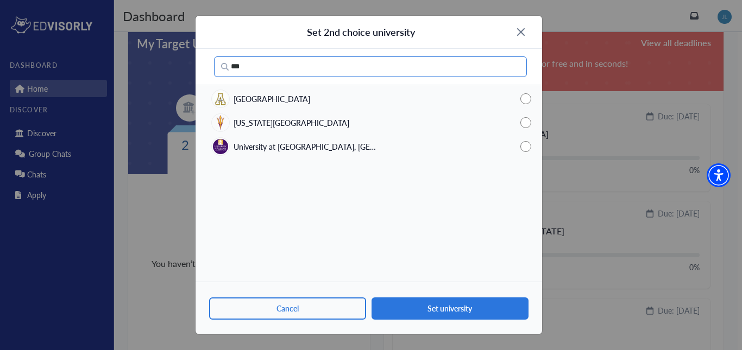
click at [409, 65] on input "***" at bounding box center [370, 66] width 313 height 21
type input "*"
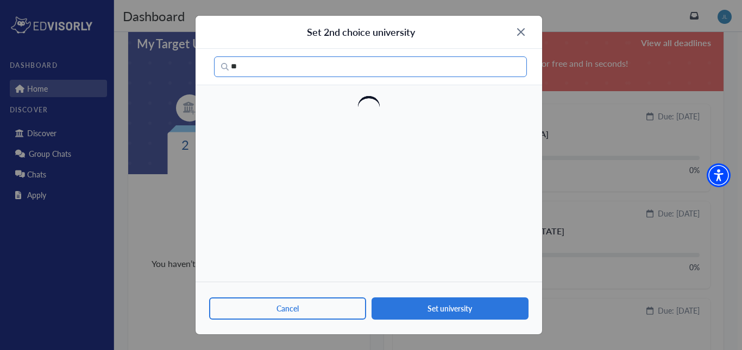
type input "*"
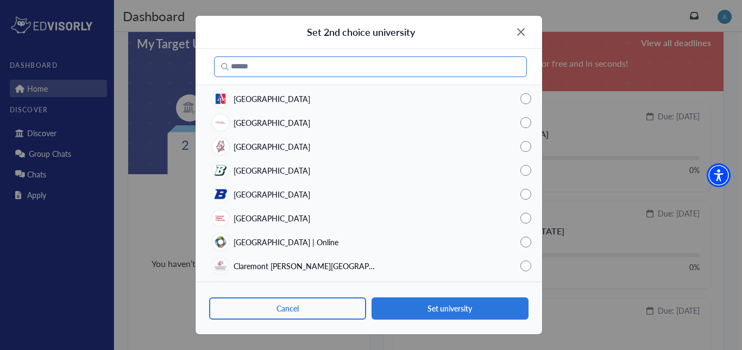
type input "*"
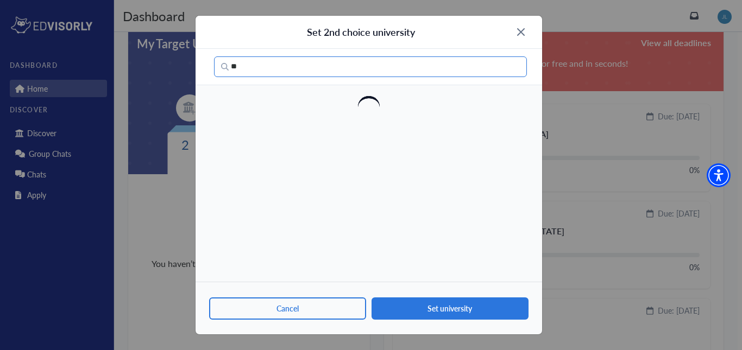
type input "*"
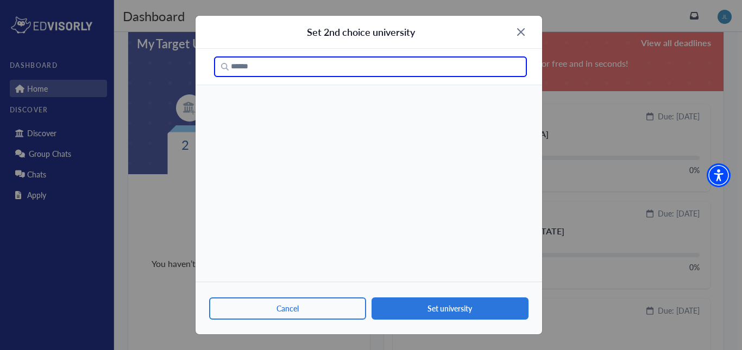
type input "*"
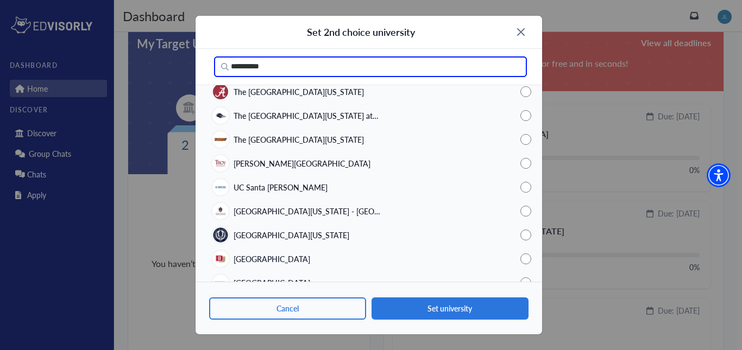
scroll to position [642, 0]
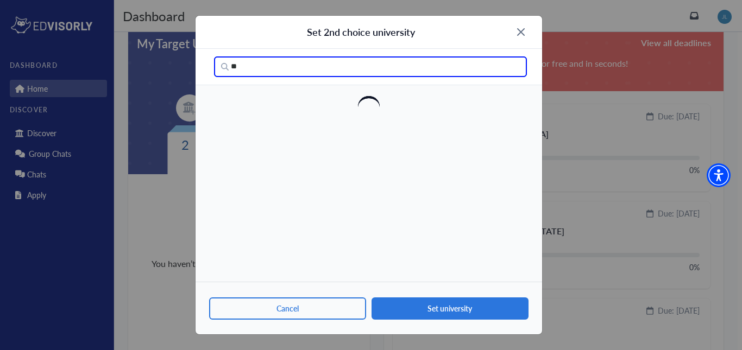
type input "*"
type input "********"
click at [363, 94] on div "[GEOGRAPHIC_DATA][US_STATE]" at bounding box center [368, 99] width 346 height 24
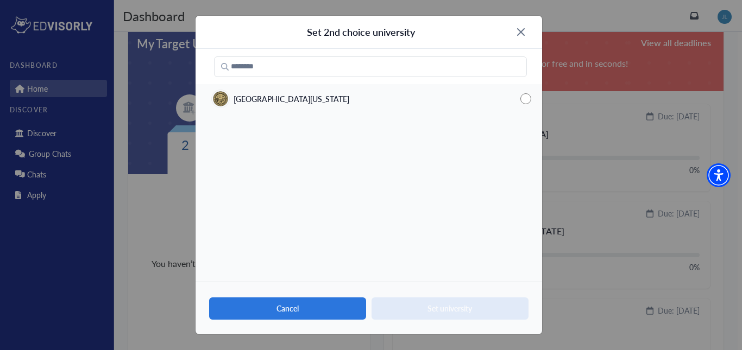
click at [333, 312] on button "Cancel" at bounding box center [287, 308] width 157 height 22
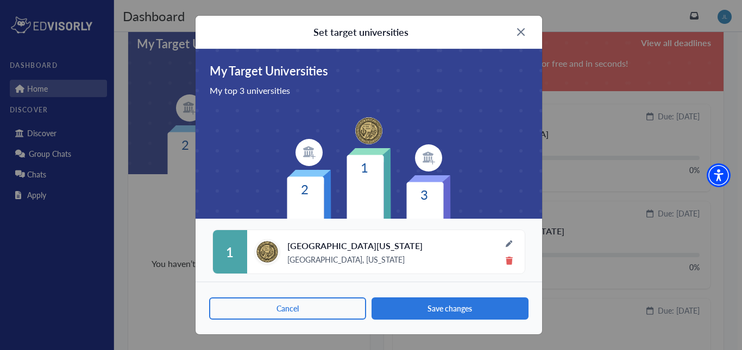
scroll to position [113, 0]
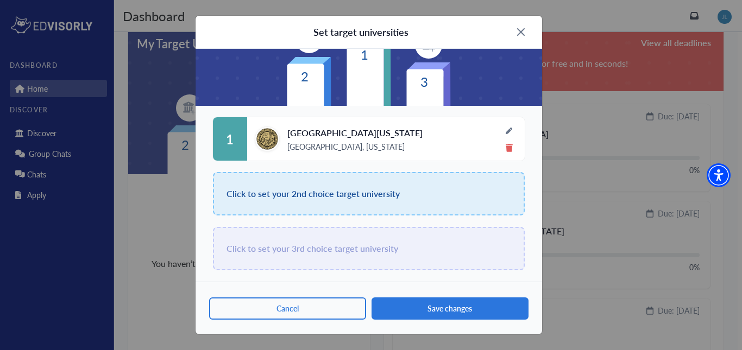
click at [373, 186] on span "Click to set your 2nd choice target university" at bounding box center [312, 193] width 173 height 15
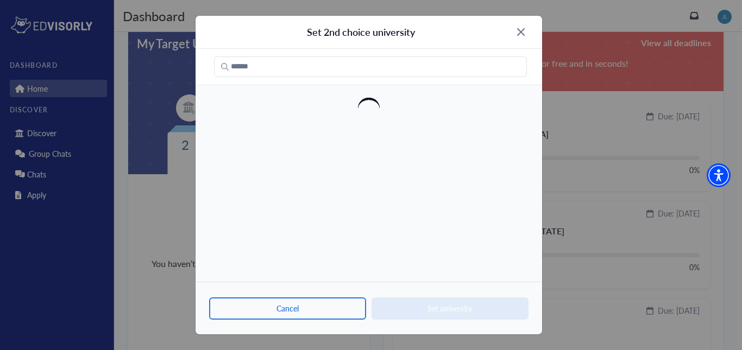
click at [286, 77] on div at bounding box center [368, 67] width 346 height 36
click at [295, 73] on input "text" at bounding box center [370, 66] width 313 height 21
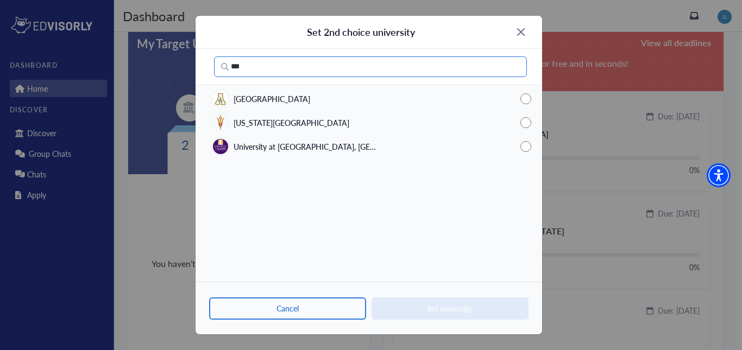
type input "***"
click at [270, 124] on span "[US_STATE][GEOGRAPHIC_DATA]" at bounding box center [291, 122] width 116 height 11
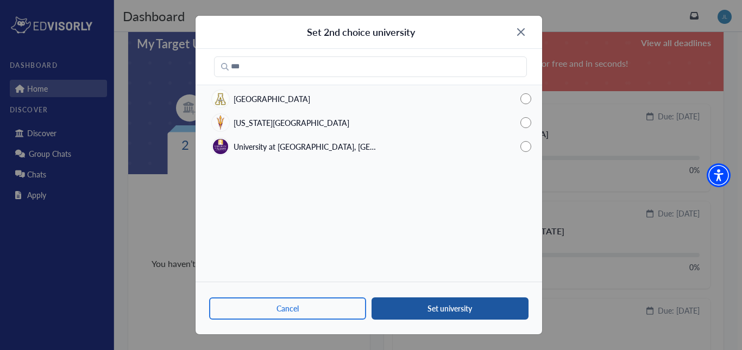
click at [439, 309] on button "Set university" at bounding box center [449, 308] width 157 height 22
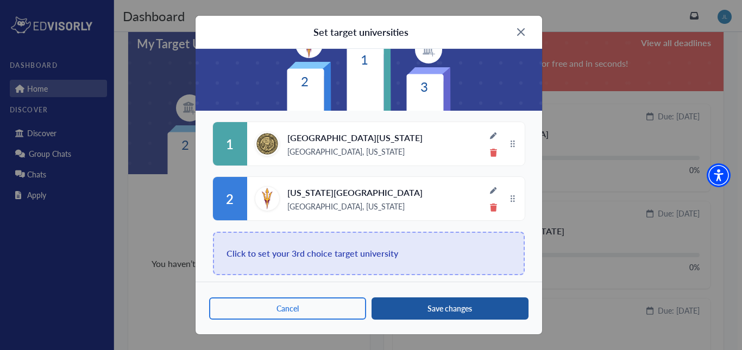
scroll to position [112, 0]
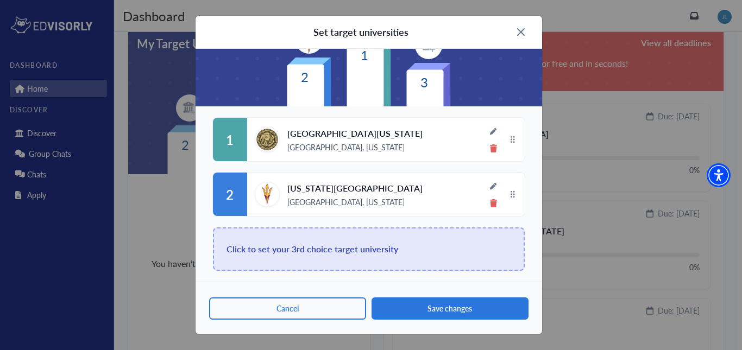
click at [322, 248] on span "Click to set your 3rd choice target university" at bounding box center [312, 249] width 172 height 15
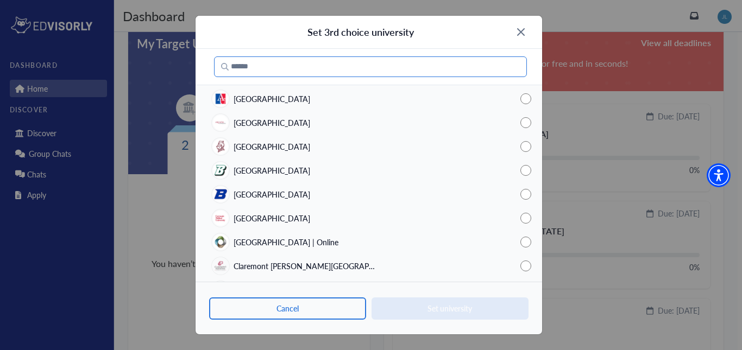
click at [245, 66] on input "text" at bounding box center [370, 66] width 313 height 21
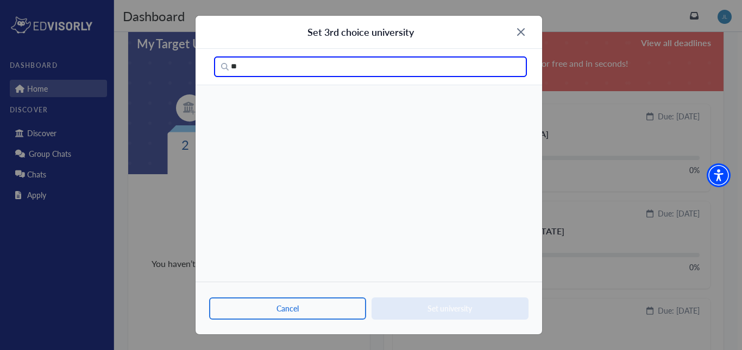
type input "*"
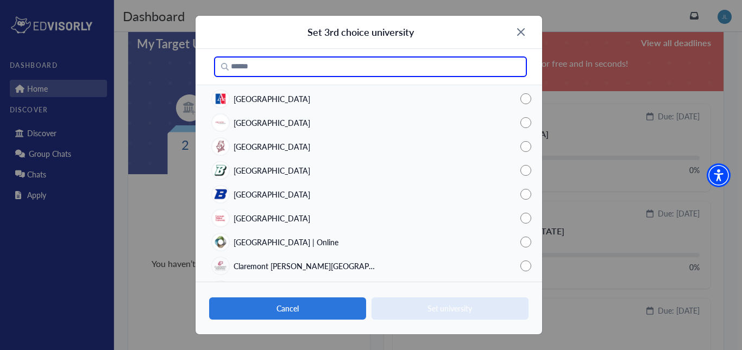
click at [284, 316] on button "Cancel" at bounding box center [287, 308] width 157 height 22
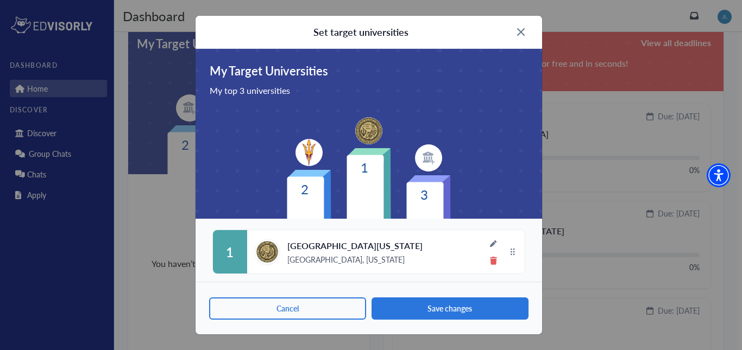
scroll to position [112, 0]
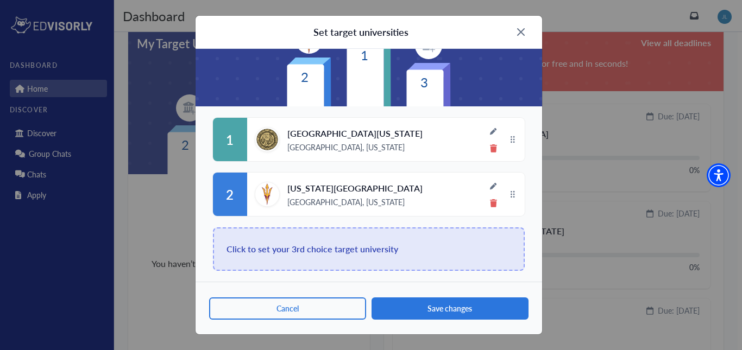
click at [383, 249] on span "Click to set your 3rd choice target university" at bounding box center [312, 249] width 172 height 15
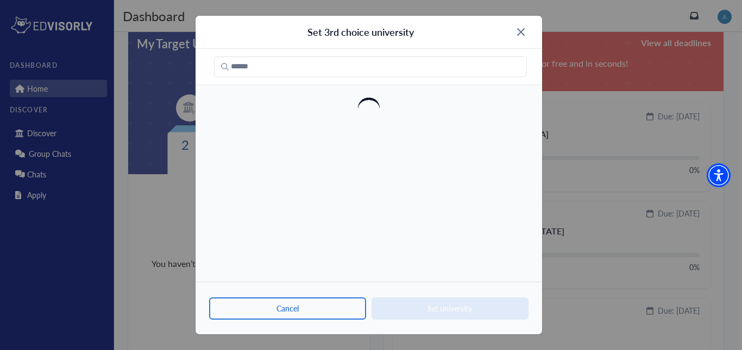
scroll to position [0, 0]
click at [314, 74] on input "text" at bounding box center [370, 66] width 313 height 21
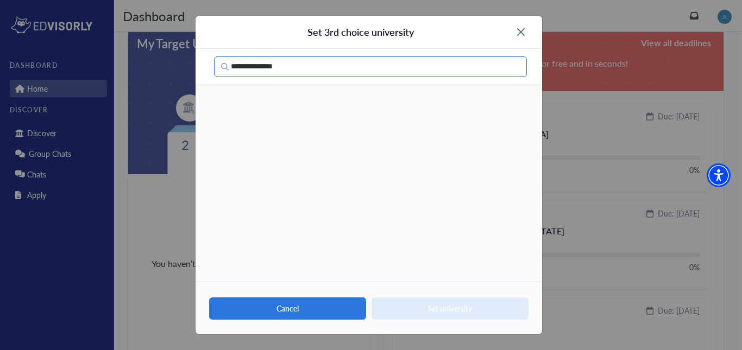
type input "**********"
click at [325, 311] on button "Cancel" at bounding box center [287, 308] width 157 height 22
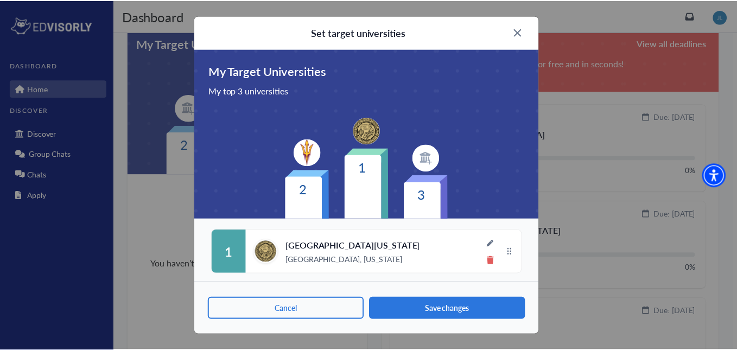
scroll to position [112, 0]
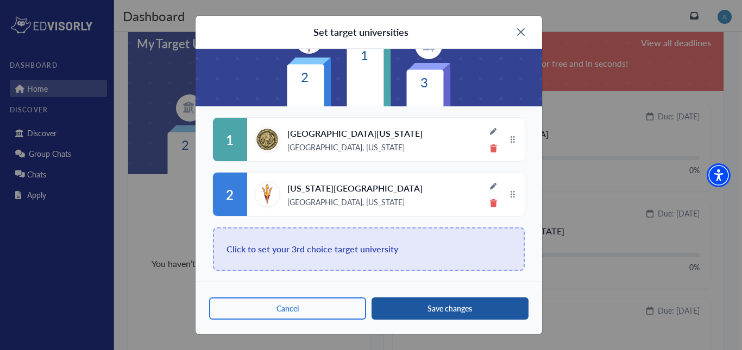
click at [418, 303] on button "Save changes" at bounding box center [449, 308] width 157 height 22
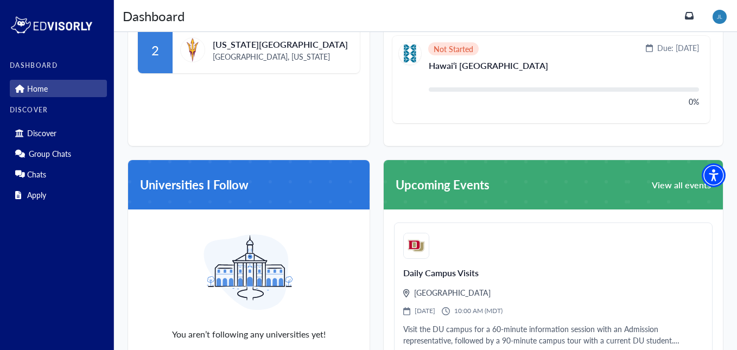
scroll to position [525, 0]
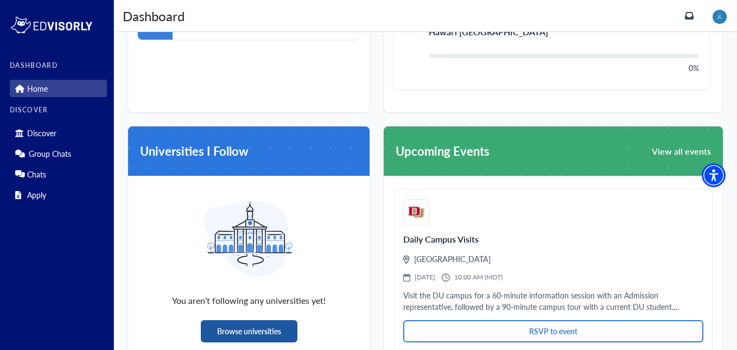
click at [288, 320] on button "Browse universities" at bounding box center [249, 331] width 97 height 22
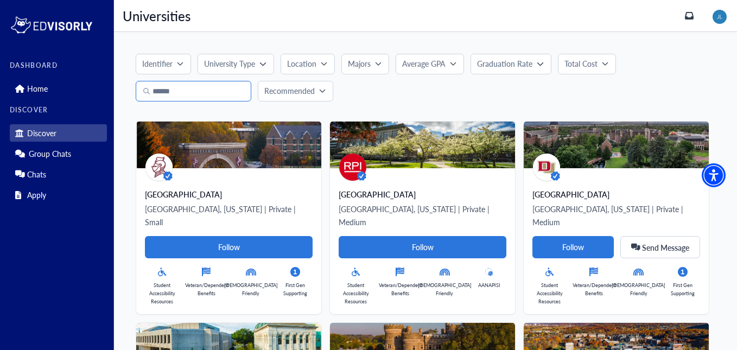
click at [162, 96] on input "text" at bounding box center [194, 91] width 116 height 21
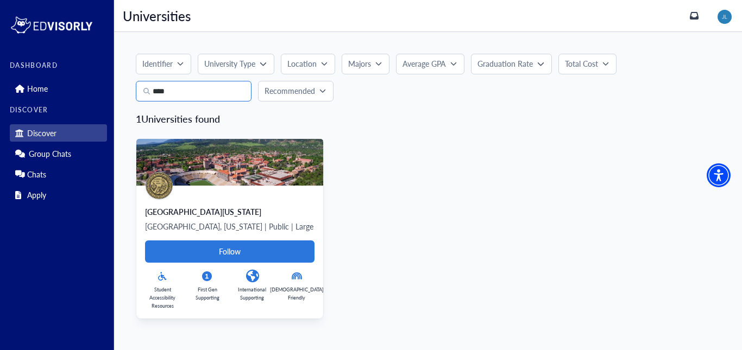
type input "****"
click at [186, 191] on div "[GEOGRAPHIC_DATA][US_STATE], [US_STATE] | Public | Large Follow Student Accessi…" at bounding box center [229, 252] width 187 height 133
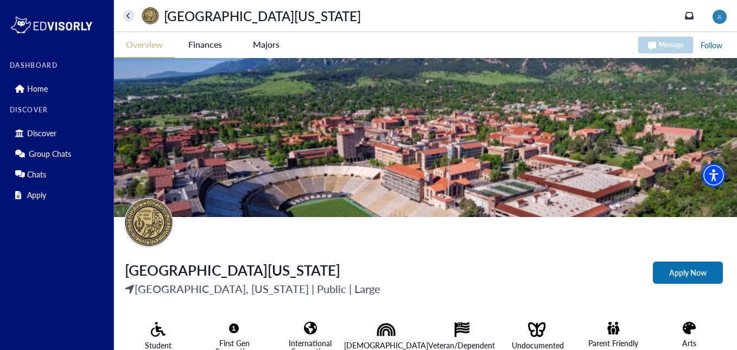
click at [681, 273] on Boulder-tag "Apply Now" at bounding box center [688, 273] width 70 height 22
click at [716, 48] on Boulder-tag "Follow" at bounding box center [712, 46] width 24 height 14
click at [208, 49] on Boulder-tag "Finances" at bounding box center [205, 44] width 61 height 25
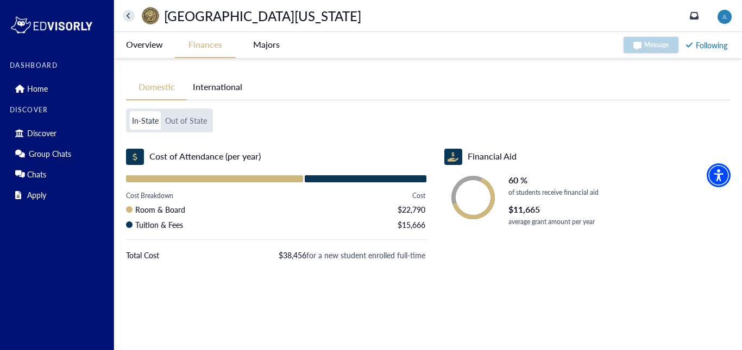
click at [272, 41] on -tag "Majors" at bounding box center [266, 44] width 61 height 25
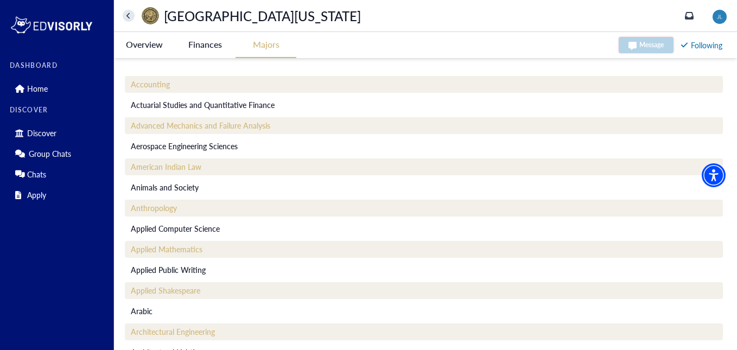
click at [129, 15] on icon at bounding box center [128, 15] width 4 height 7
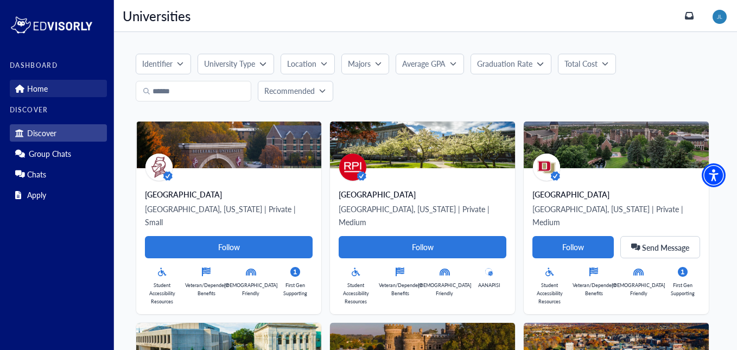
click at [29, 90] on p "Home" at bounding box center [37, 88] width 21 height 9
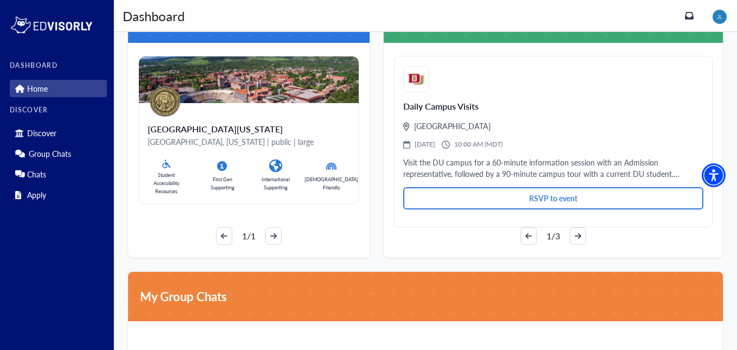
scroll to position [660, 0]
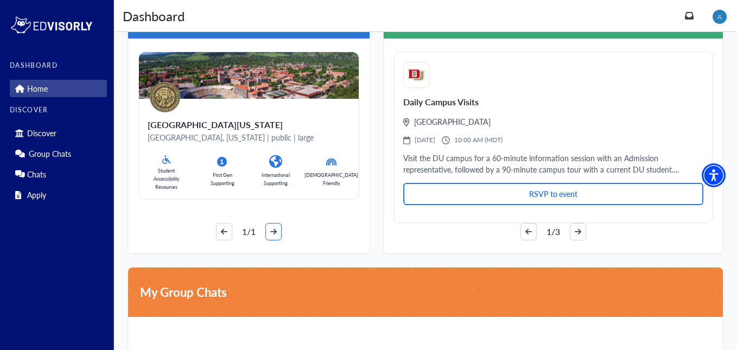
click at [278, 233] on button "button" at bounding box center [273, 231] width 16 height 17
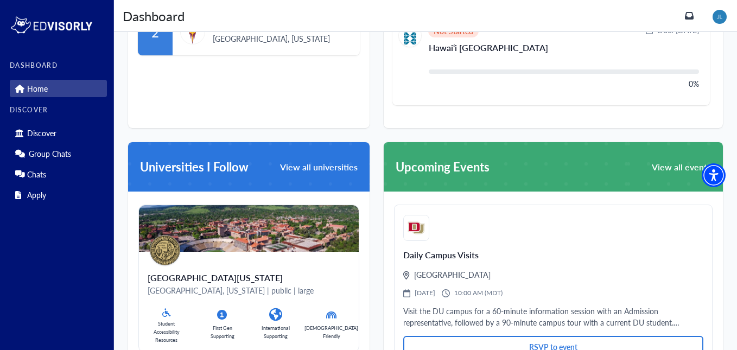
scroll to position [666, 0]
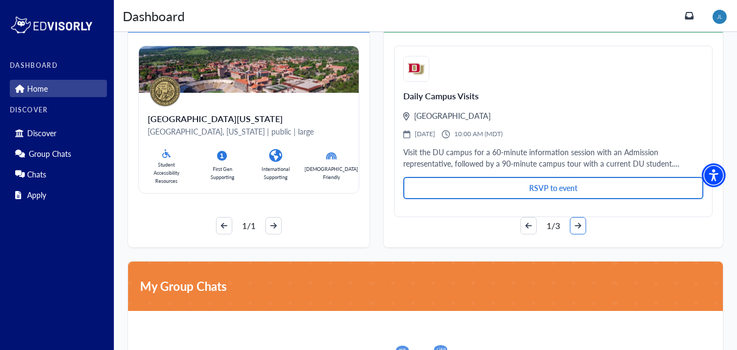
click at [580, 223] on icon "button" at bounding box center [578, 226] width 7 height 8
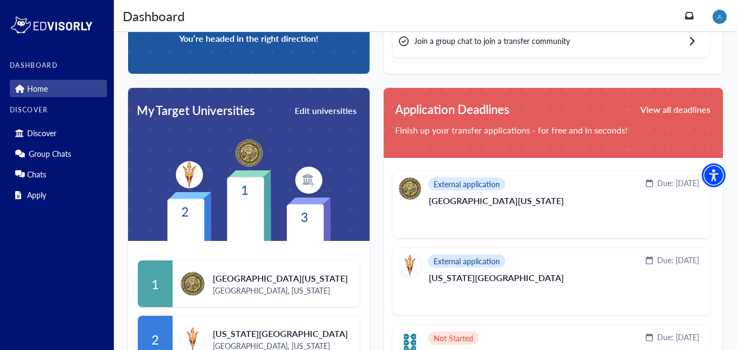
scroll to position [0, 0]
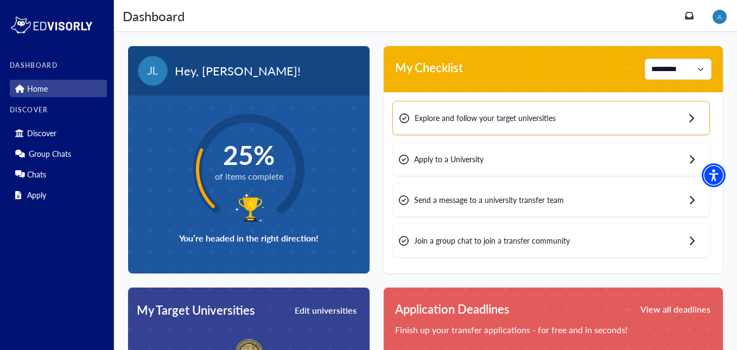
click at [242, 147] on span "25%" at bounding box center [249, 154] width 68 height 31
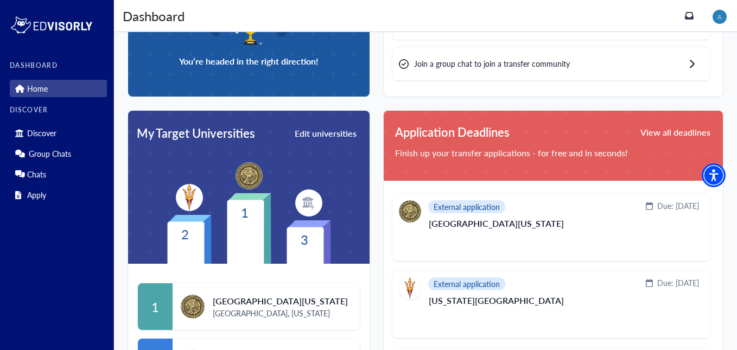
scroll to position [182, 0]
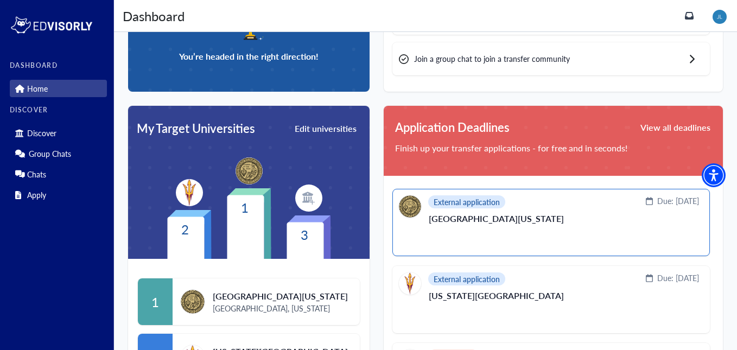
click at [580, 202] on div "External application Due: [DATE]" at bounding box center [549, 206] width 300 height 22
